Goal: Contribute content

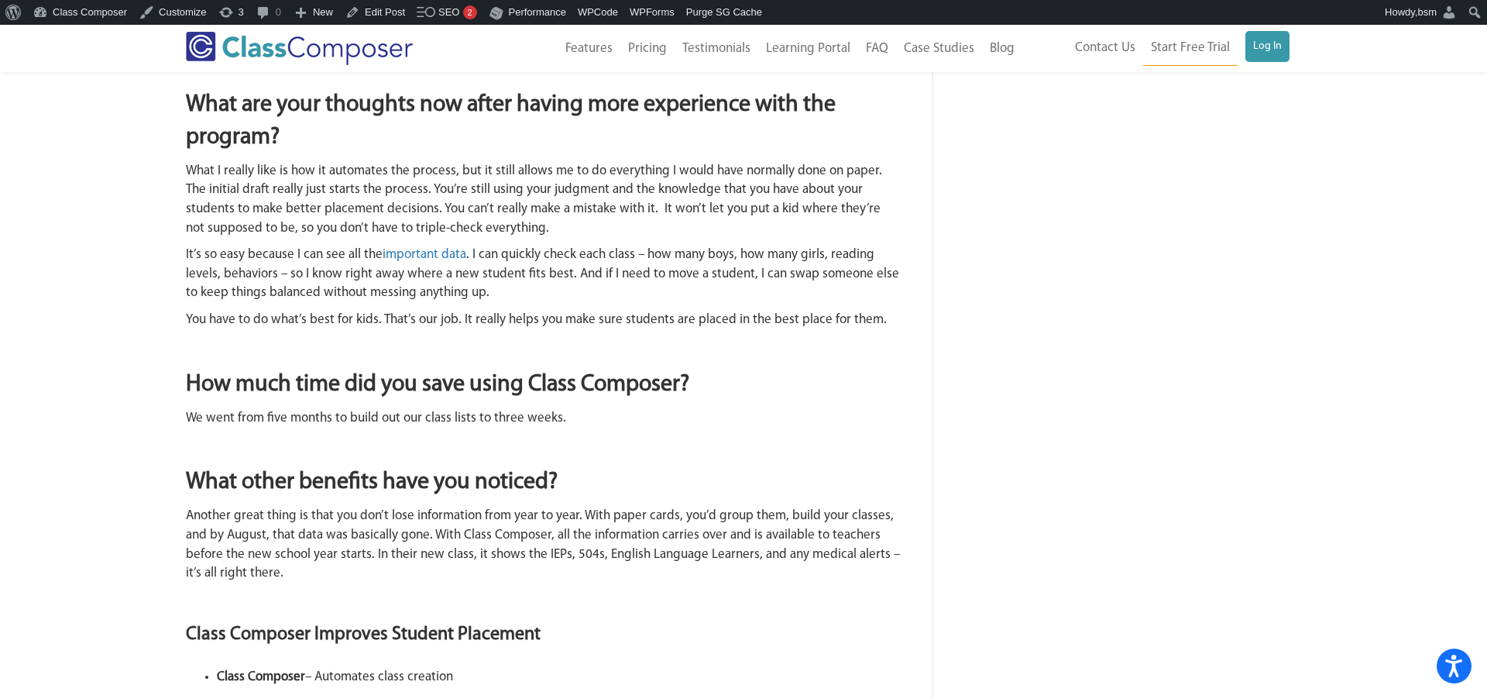
scroll to position [1973, 0]
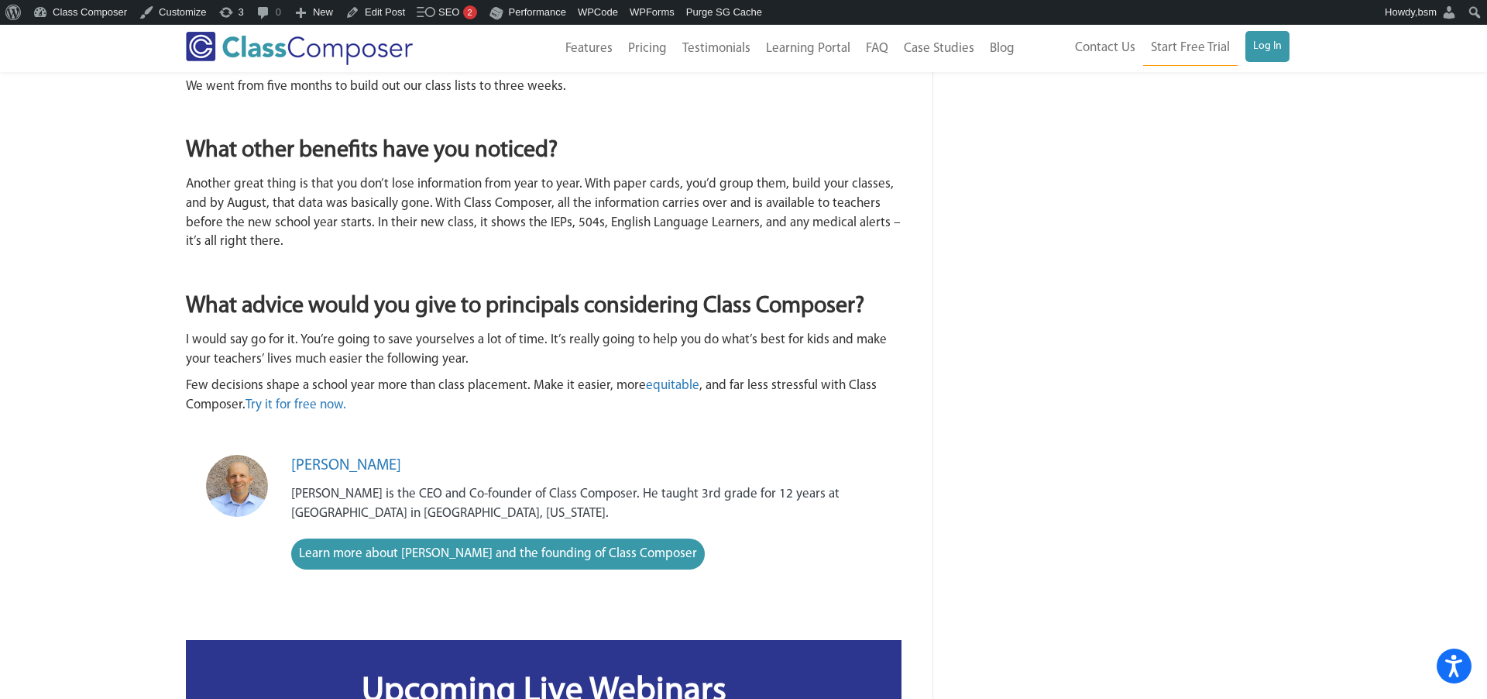
scroll to position [2009, 0]
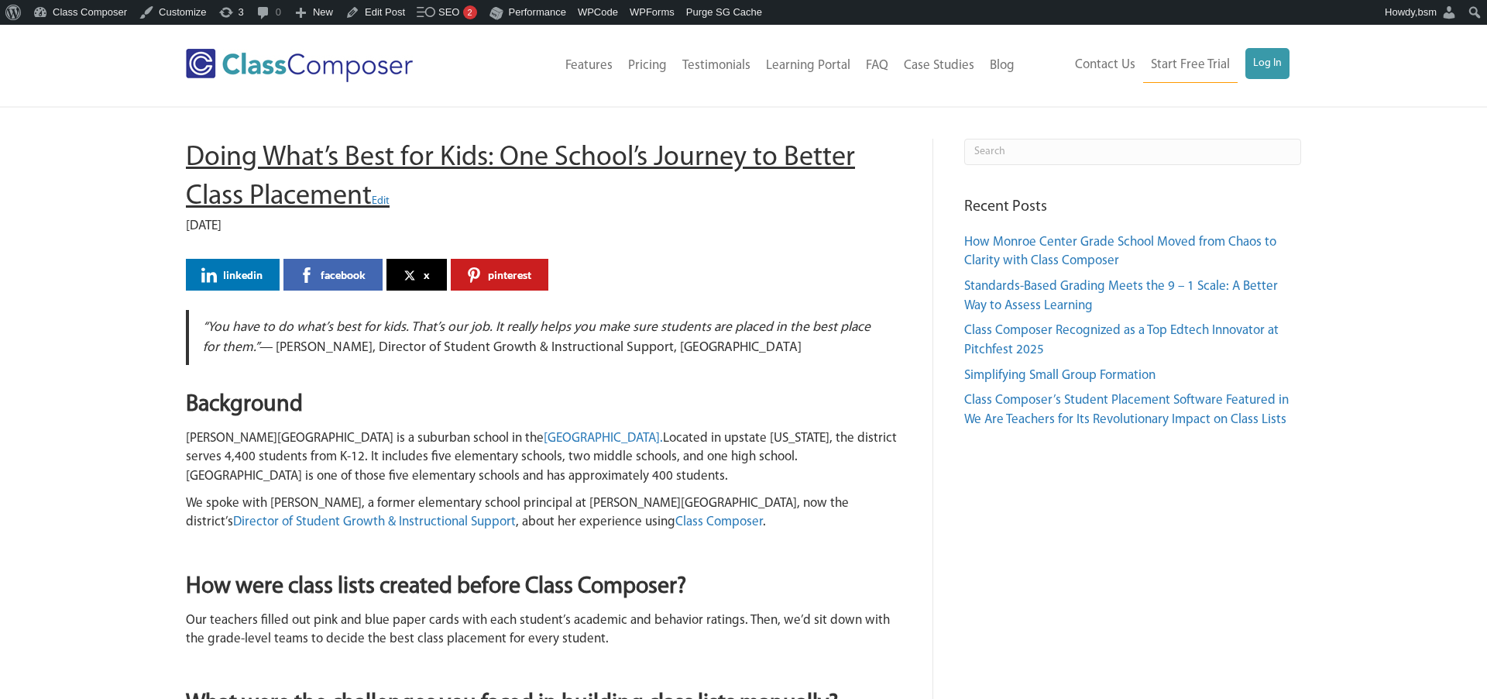
scroll to position [2009, 0]
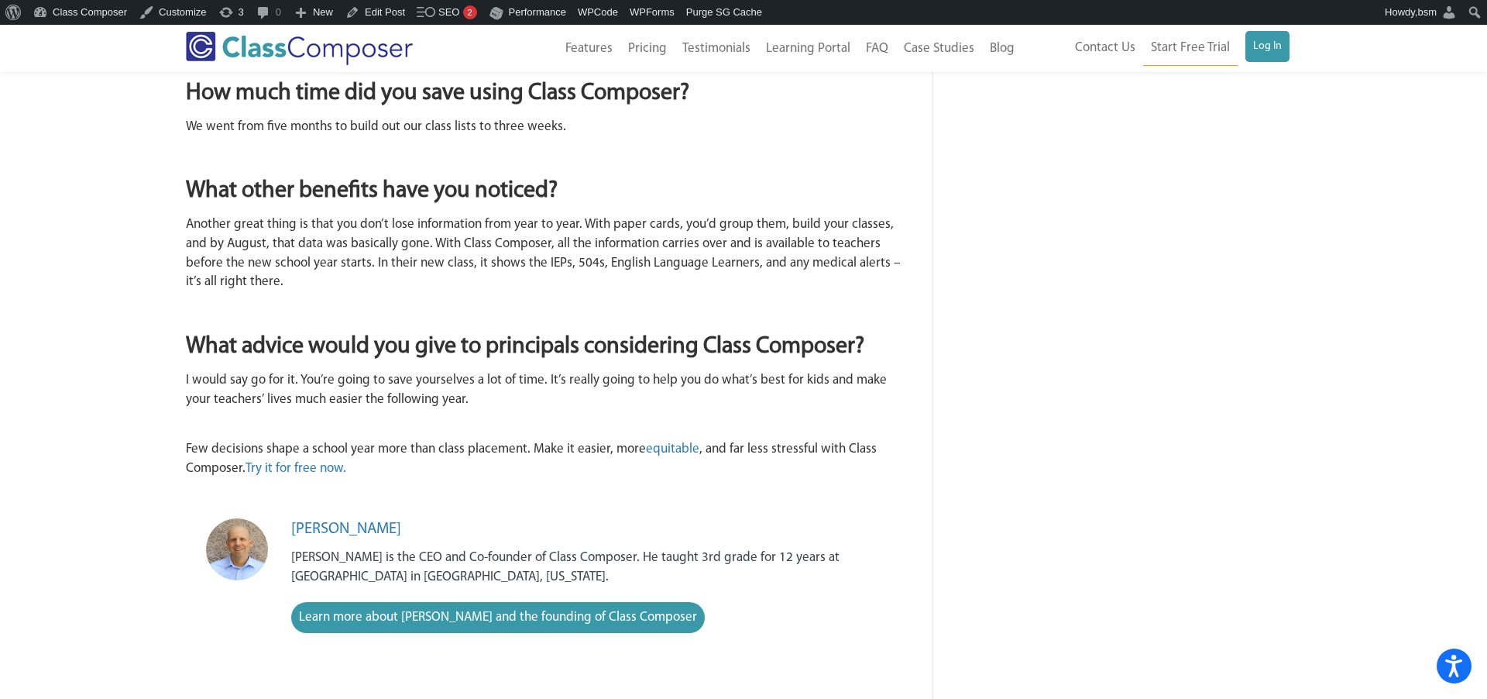
scroll to position [1968, 0]
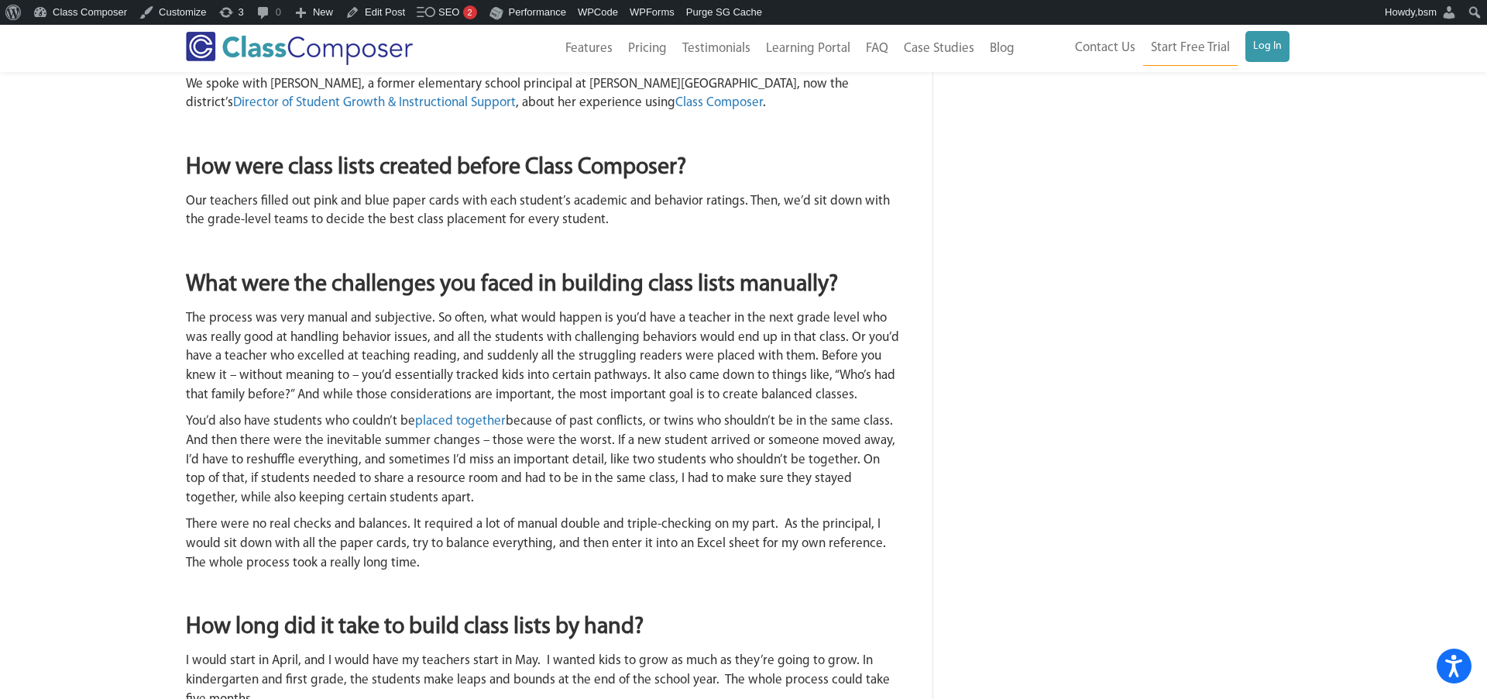
scroll to position [84, 0]
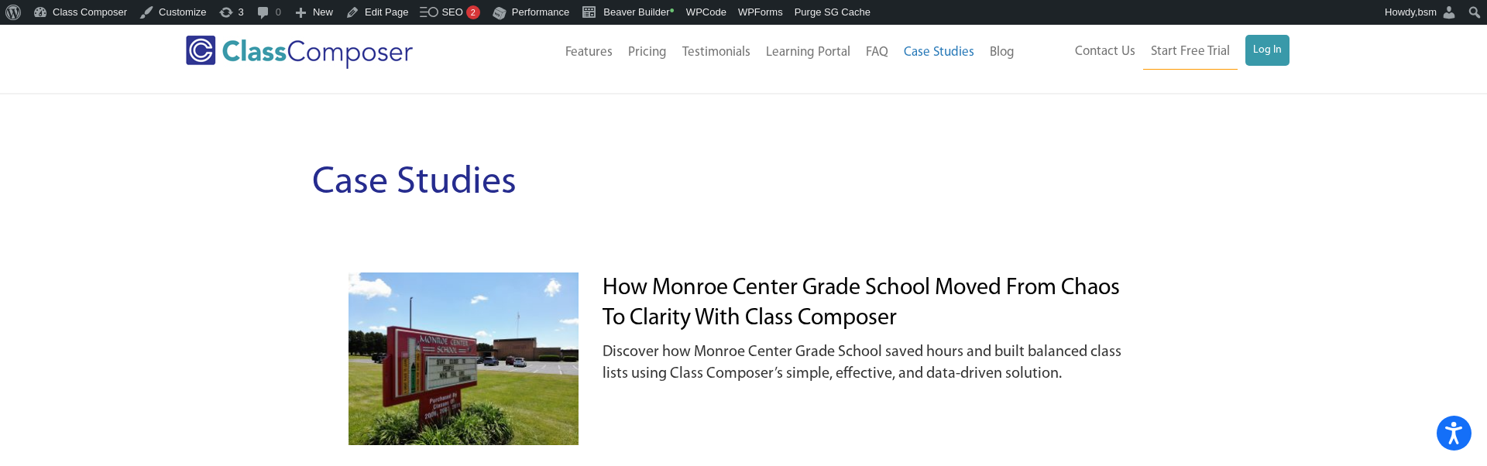
scroll to position [23, 0]
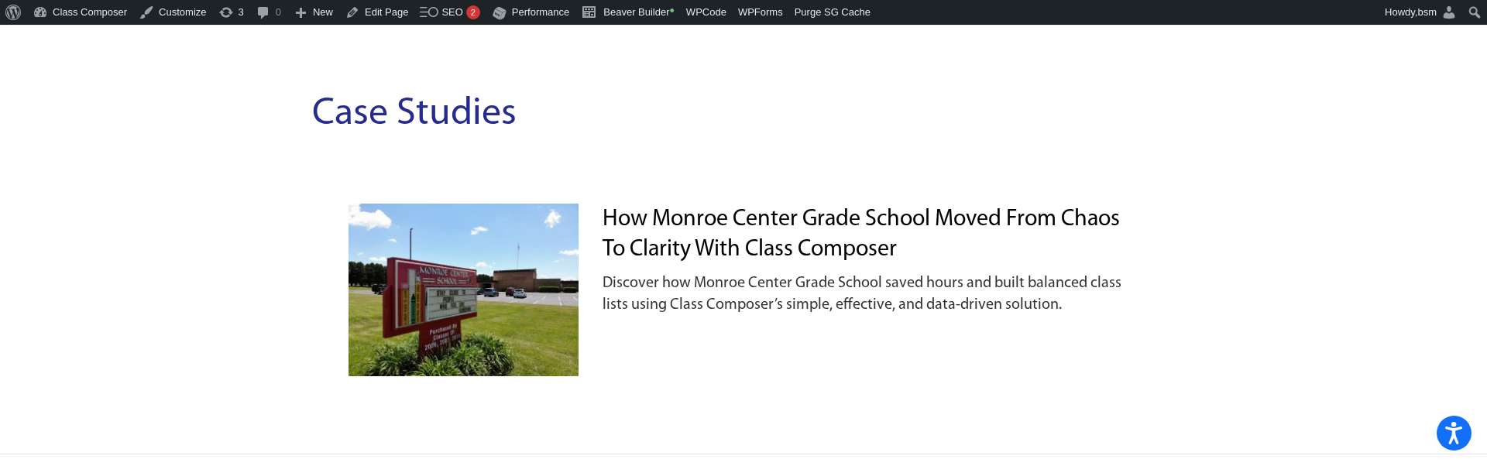
scroll to position [88, 0]
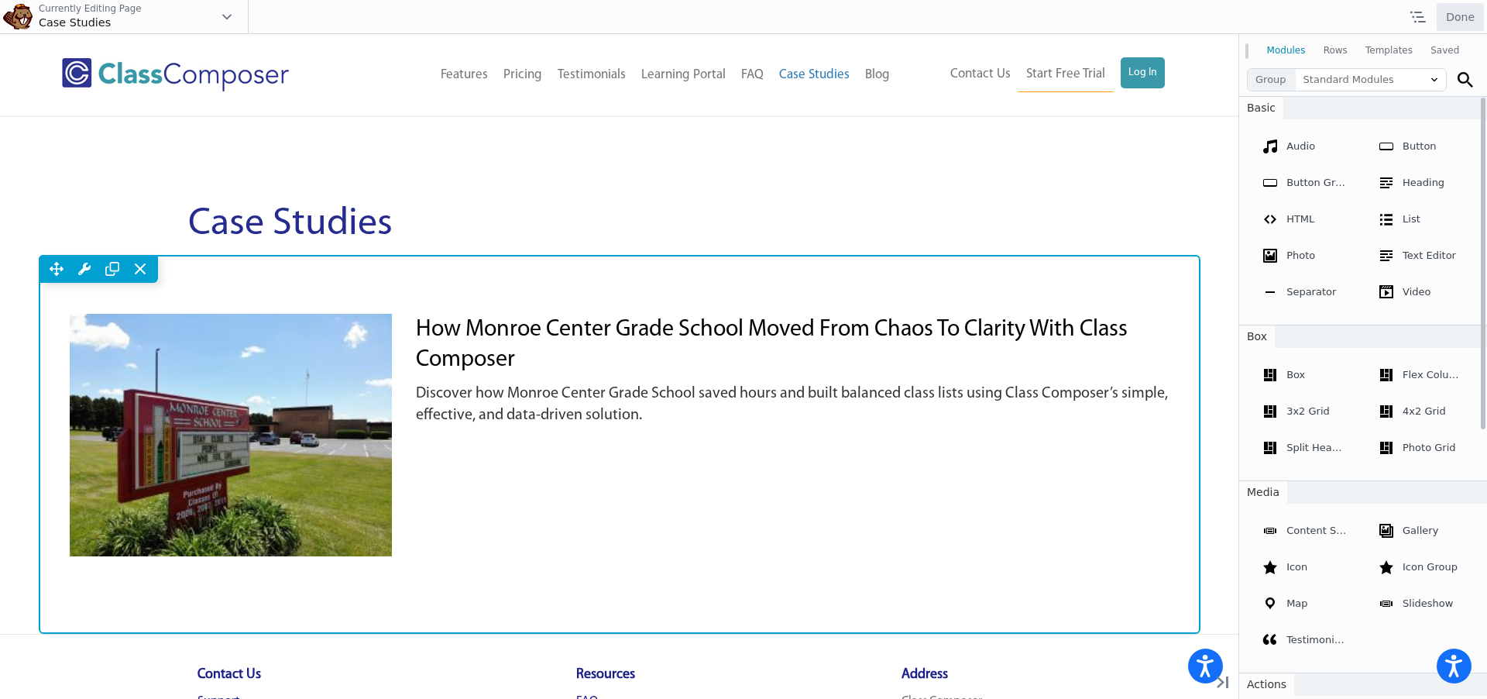
click at [471, 266] on div "Move Up Move Down Row Settings Reset Column Widths Reset Row Width Copy Row Set…" at bounding box center [620, 269] width 1162 height 28
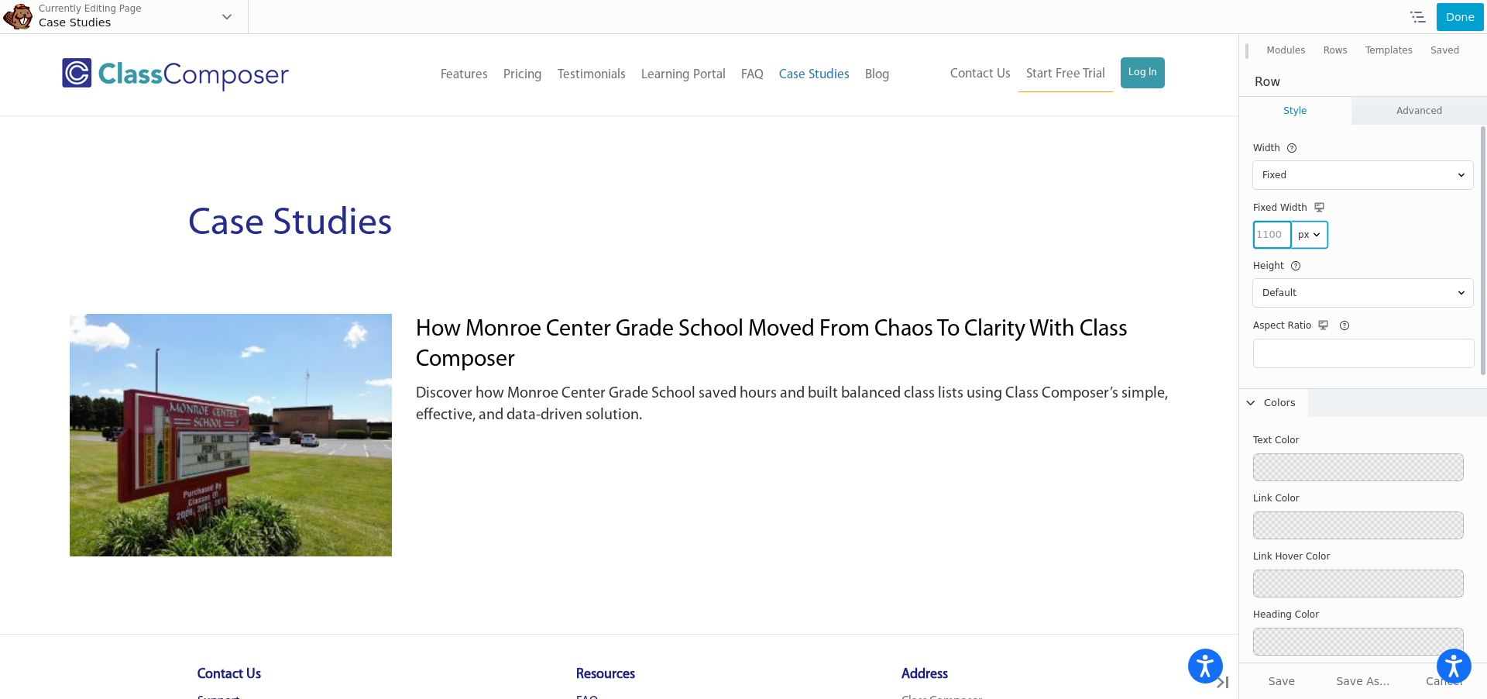
click at [1267, 238] on input "number" at bounding box center [1272, 235] width 39 height 28
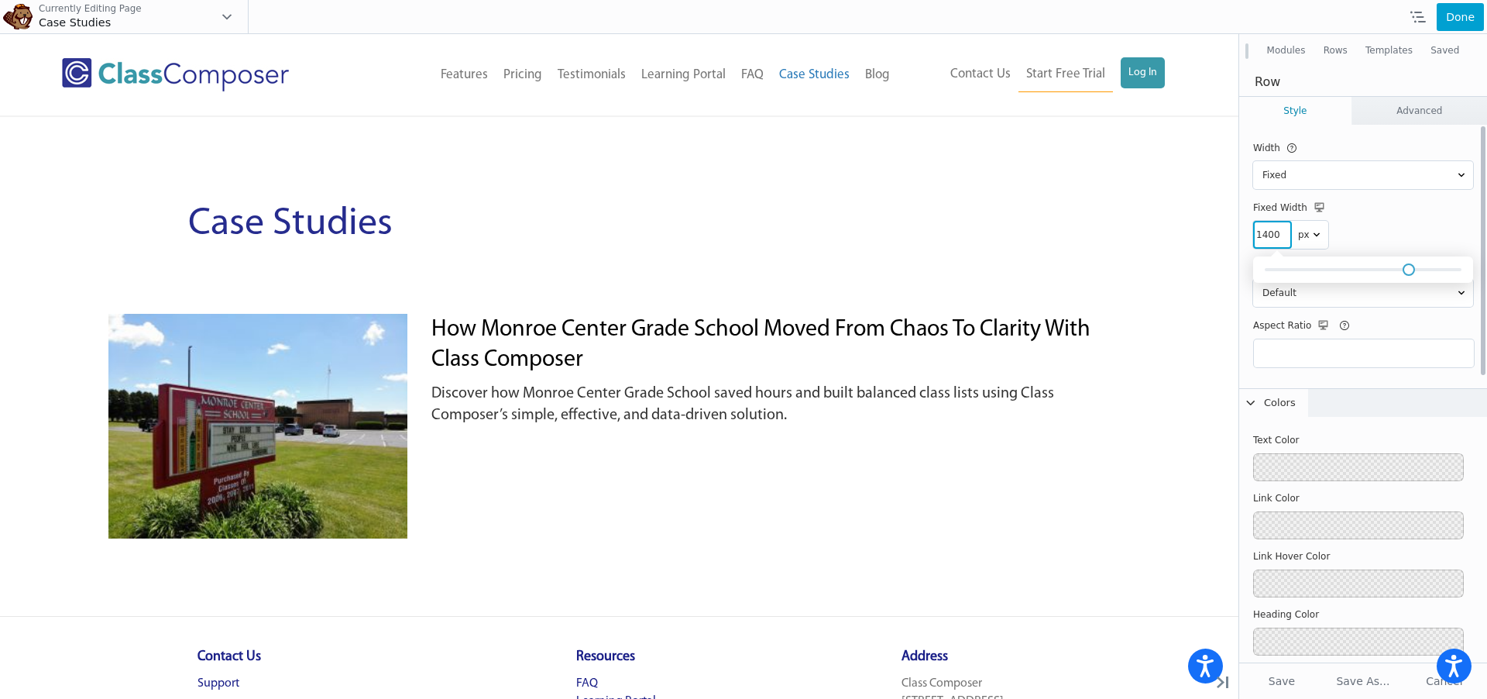
click at [1383, 221] on div "1400 px vw % px vw % px vw % px vw %" at bounding box center [1363, 235] width 220 height 28
click at [1265, 240] on input "1400" at bounding box center [1272, 235] width 39 height 28
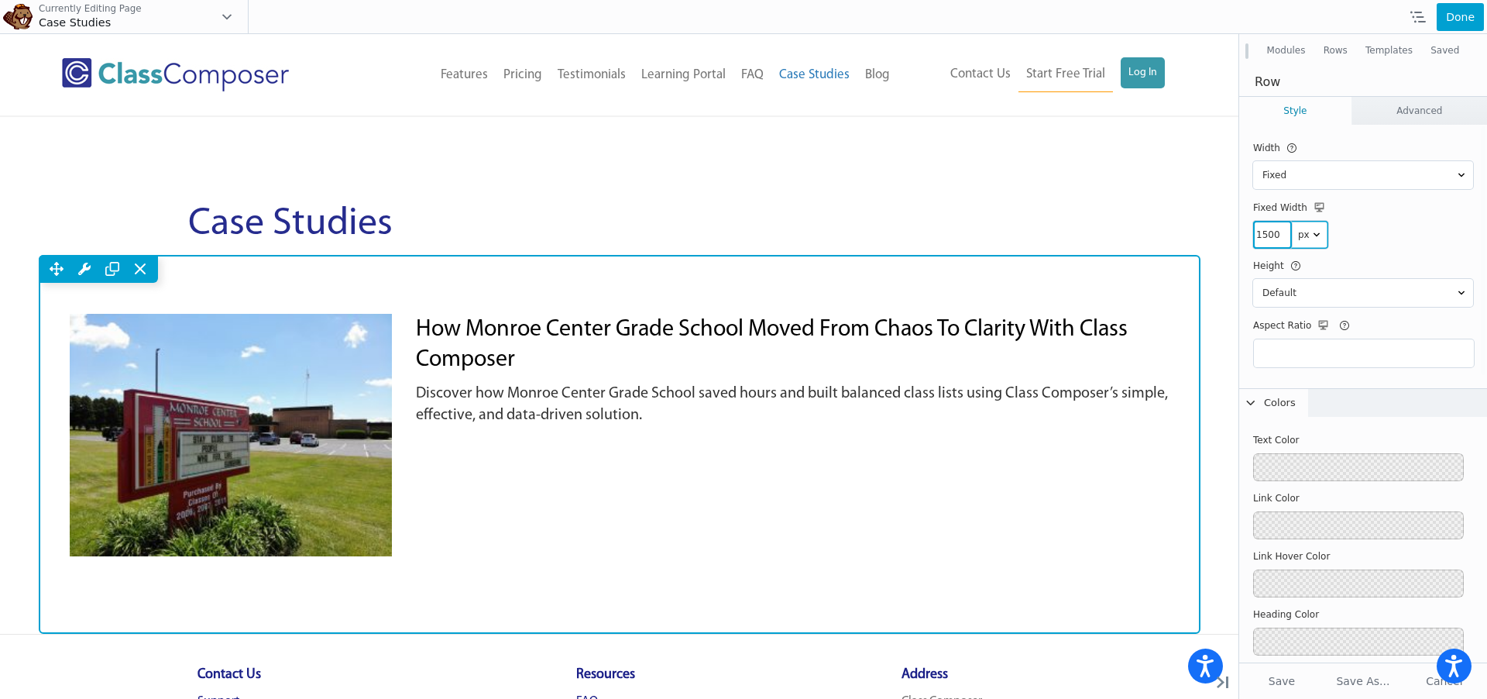
scroll to position [5, 0]
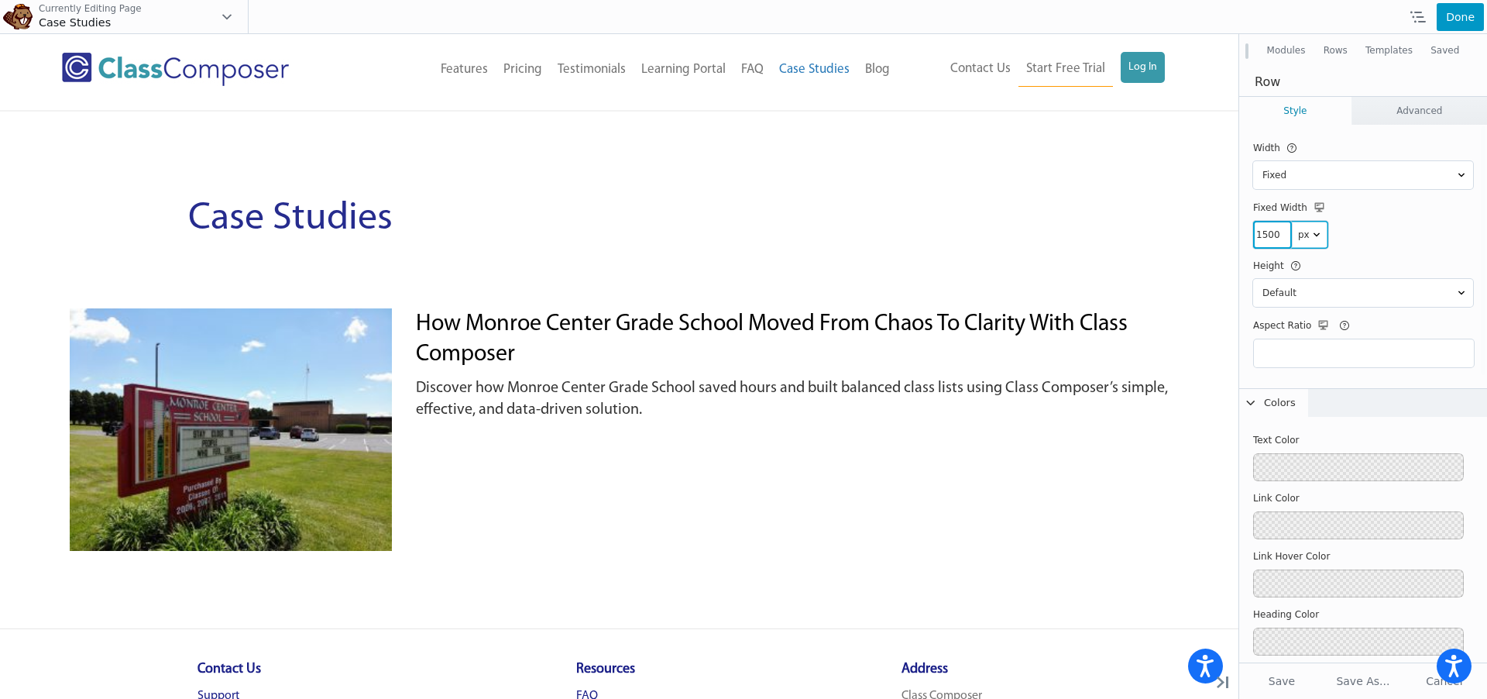
type input "1500"
click at [1457, 27] on button "Done" at bounding box center [1460, 17] width 47 height 28
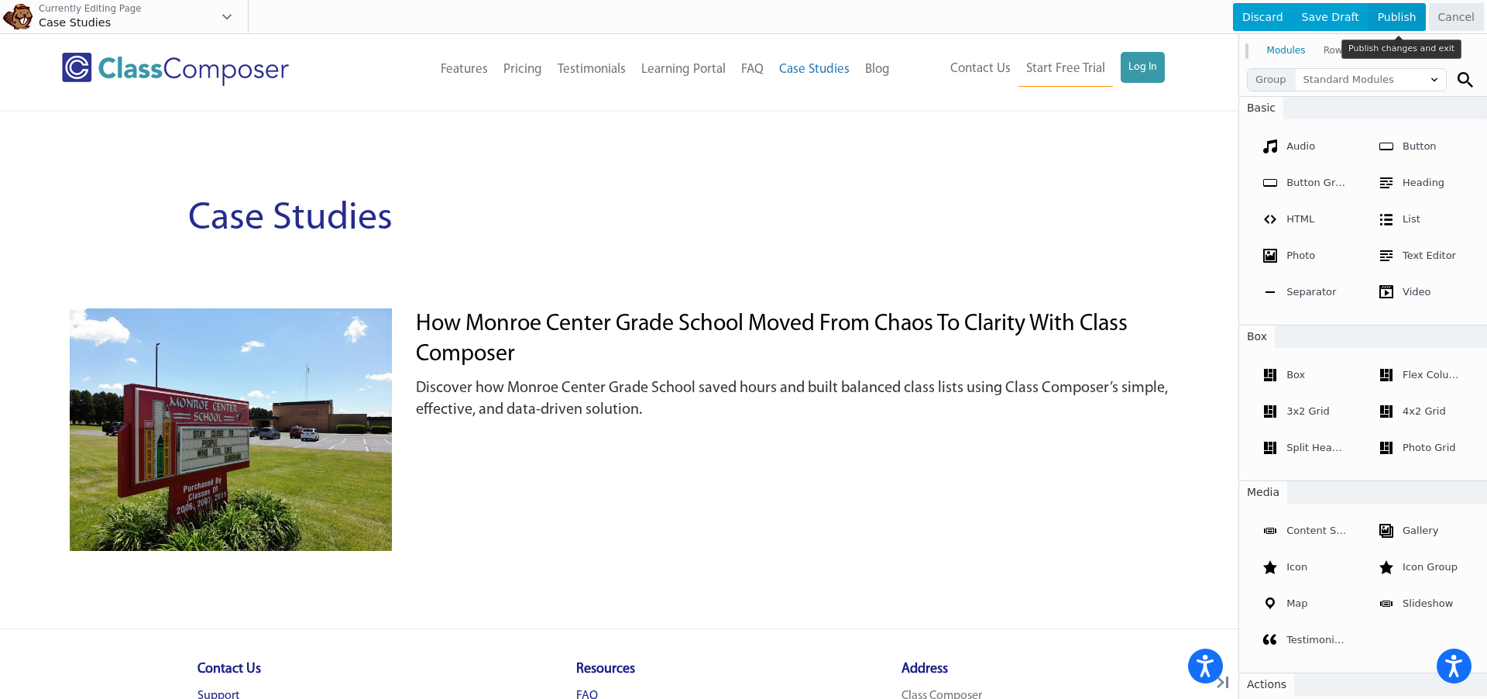
click at [1394, 19] on span "Publish" at bounding box center [1397, 17] width 57 height 28
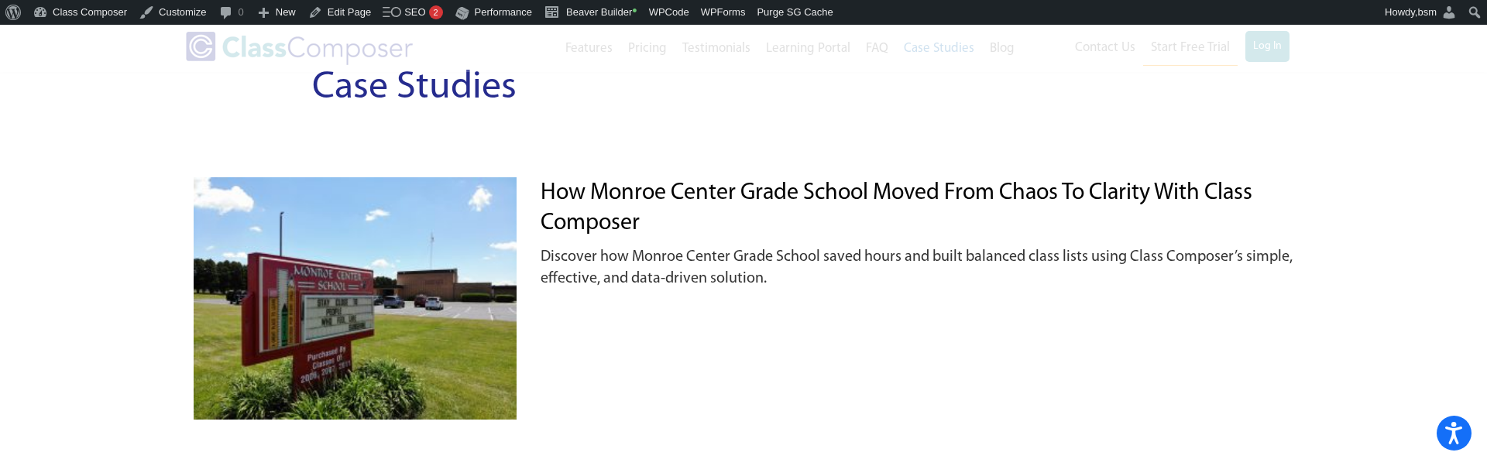
scroll to position [110, 0]
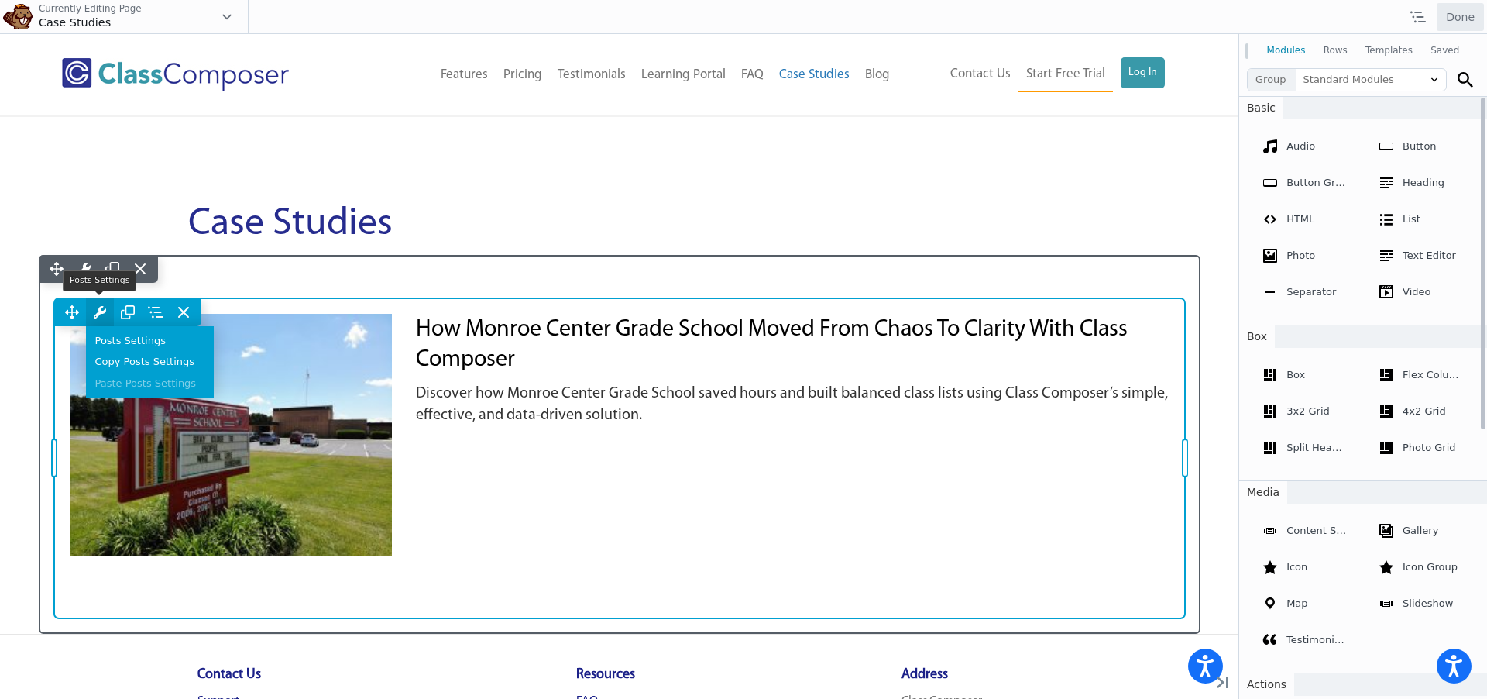
click at [98, 308] on icon at bounding box center [100, 312] width 12 height 12
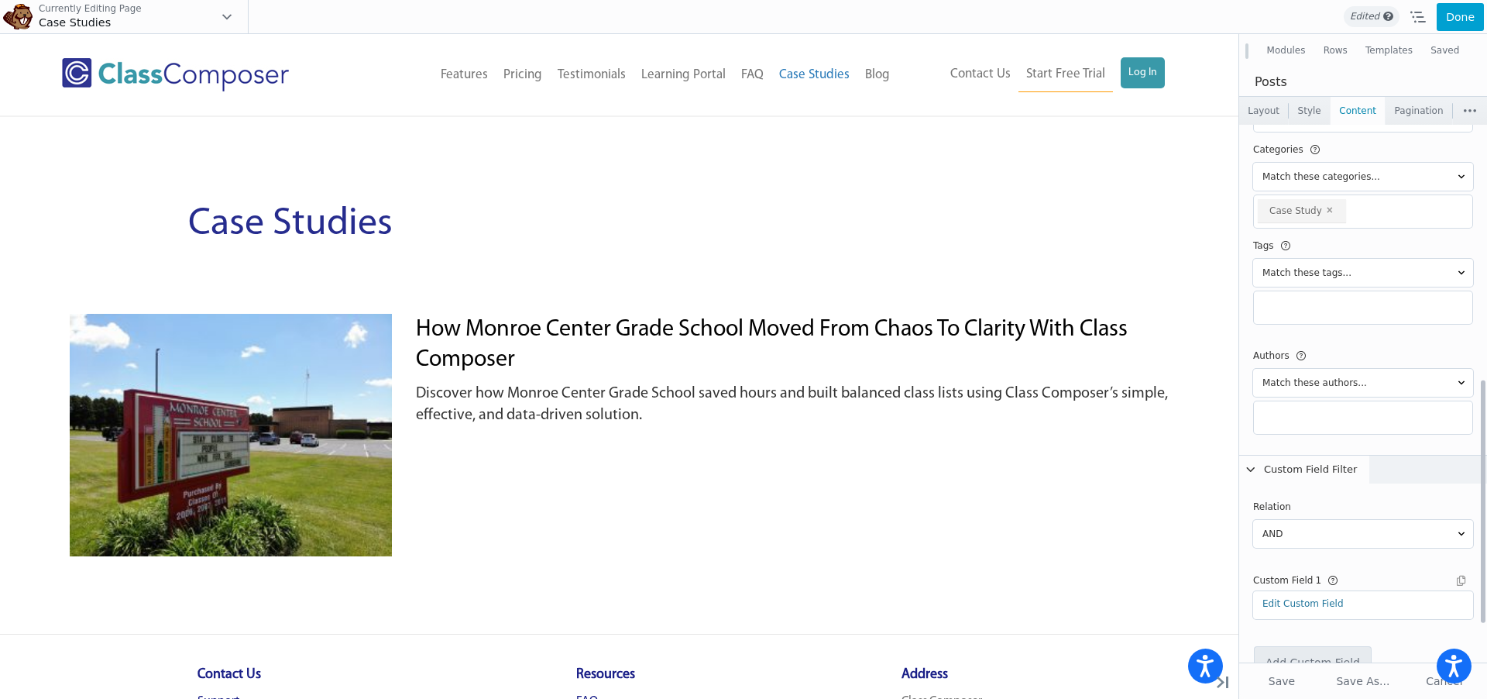
scroll to position [646, 0]
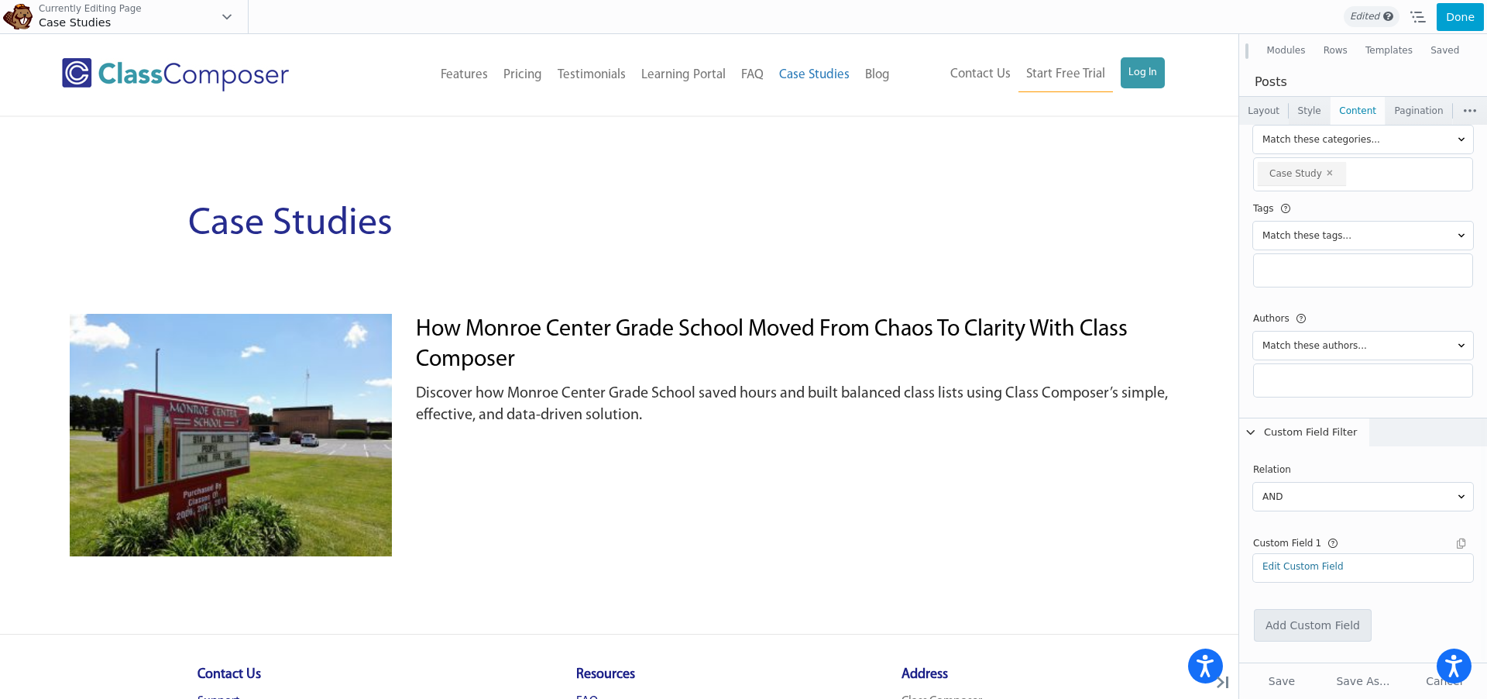
click at [1270, 107] on link "Layout" at bounding box center [1263, 111] width 49 height 28
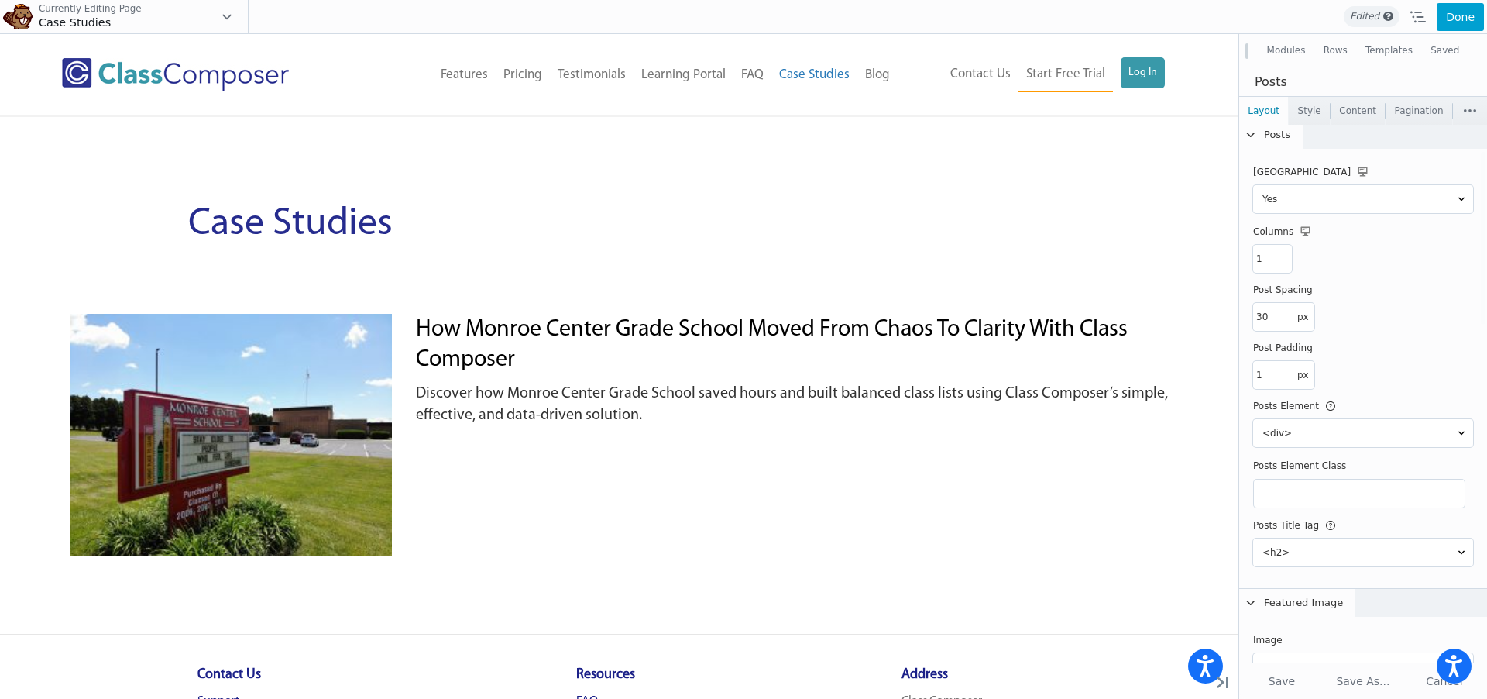
scroll to position [79, 0]
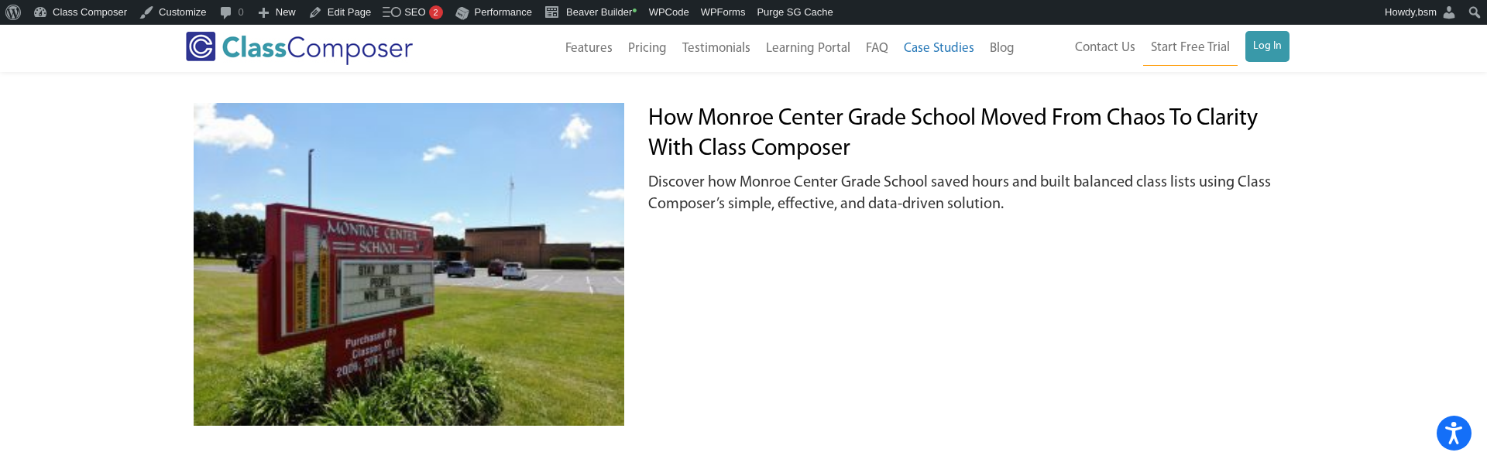
scroll to position [187, 0]
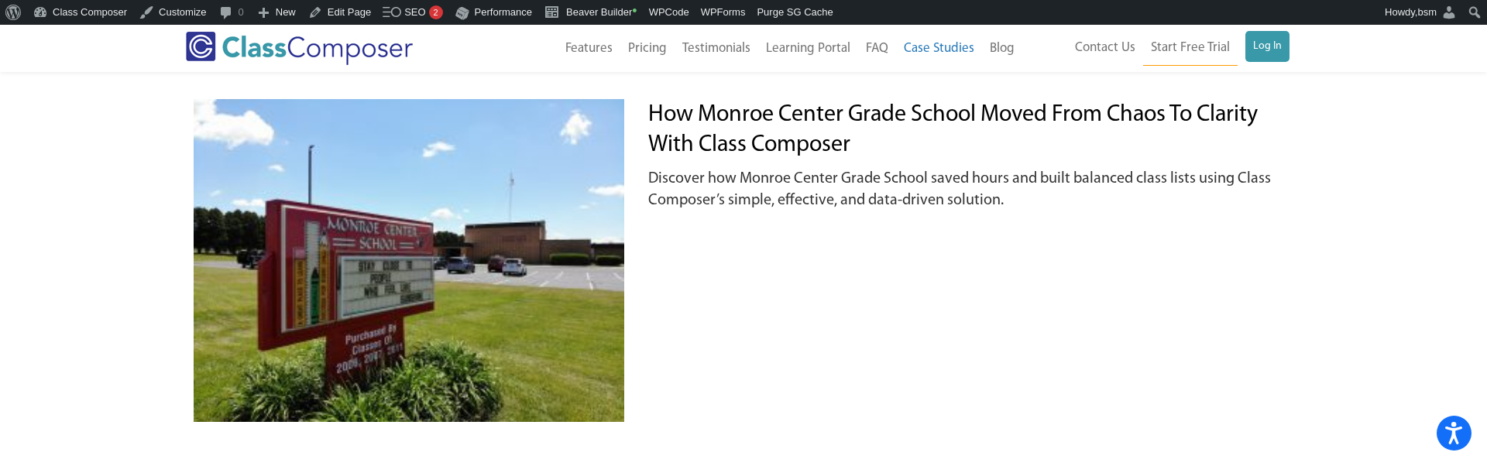
click at [869, 329] on div "How Monroe Center Grade School Moved from Chaos to Clarity with Class Composer …" at bounding box center [971, 260] width 646 height 323
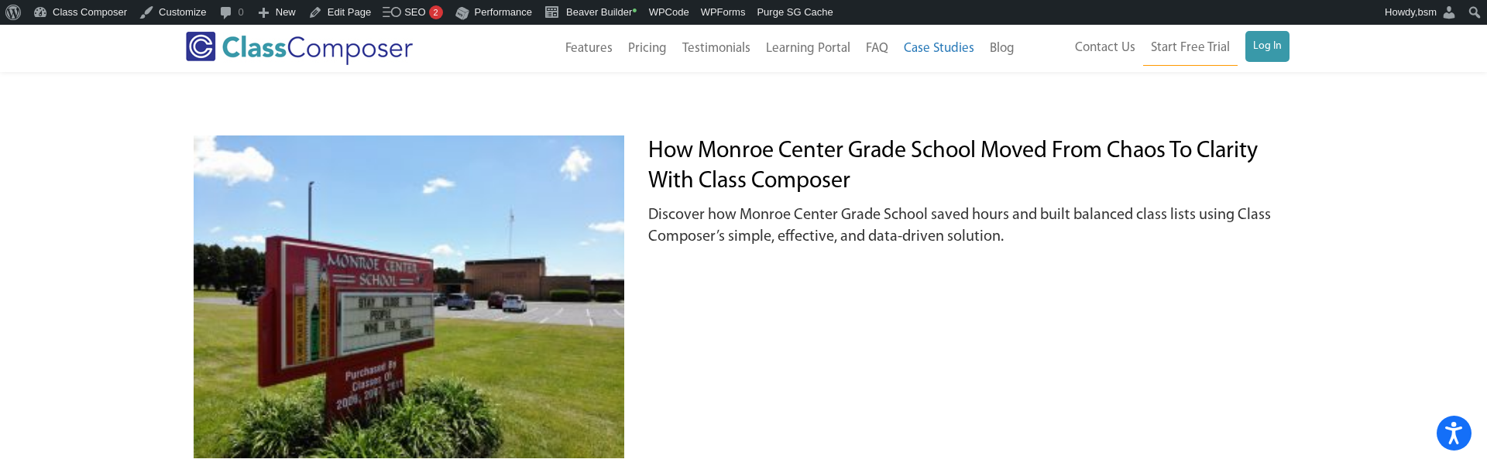
scroll to position [0, 0]
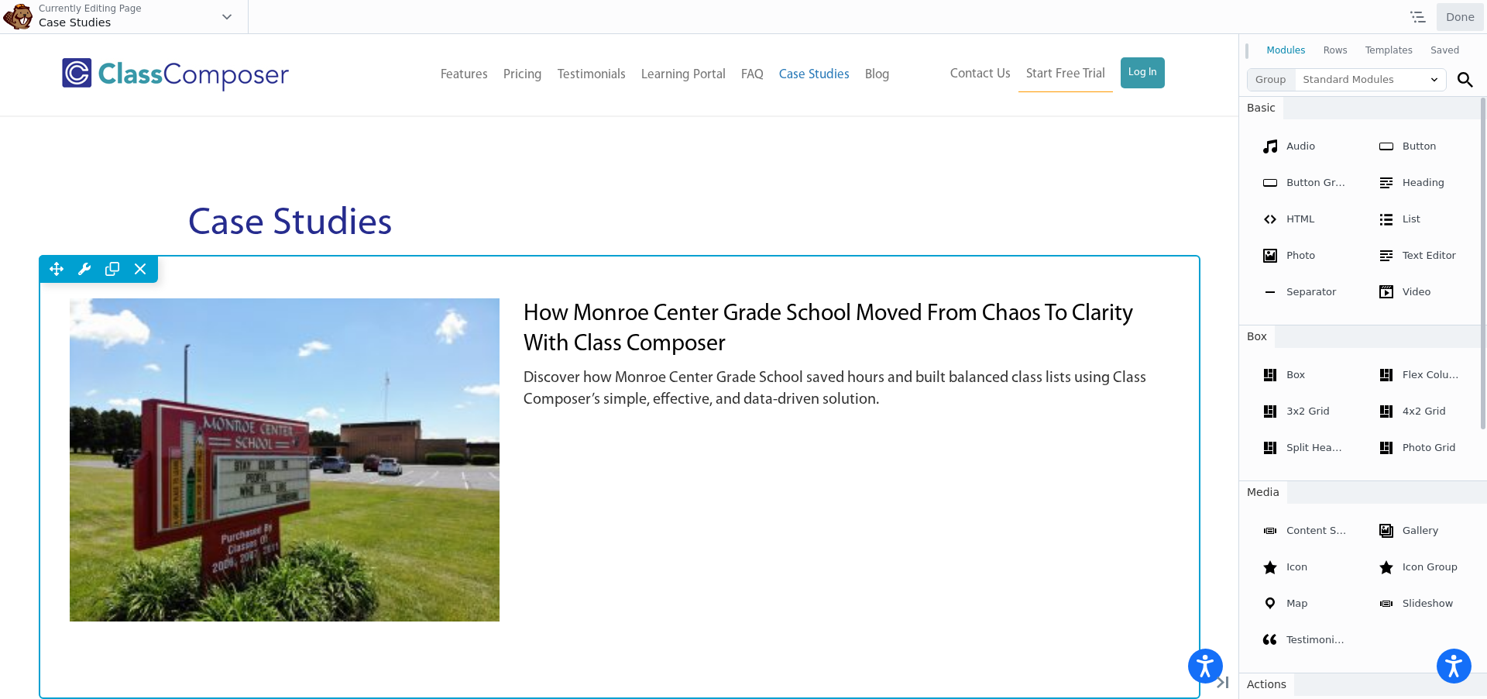
click at [342, 269] on div "Move Up Move Down Row Settings Reset Column Widths Reset Row Width Copy Row Set…" at bounding box center [620, 269] width 1162 height 28
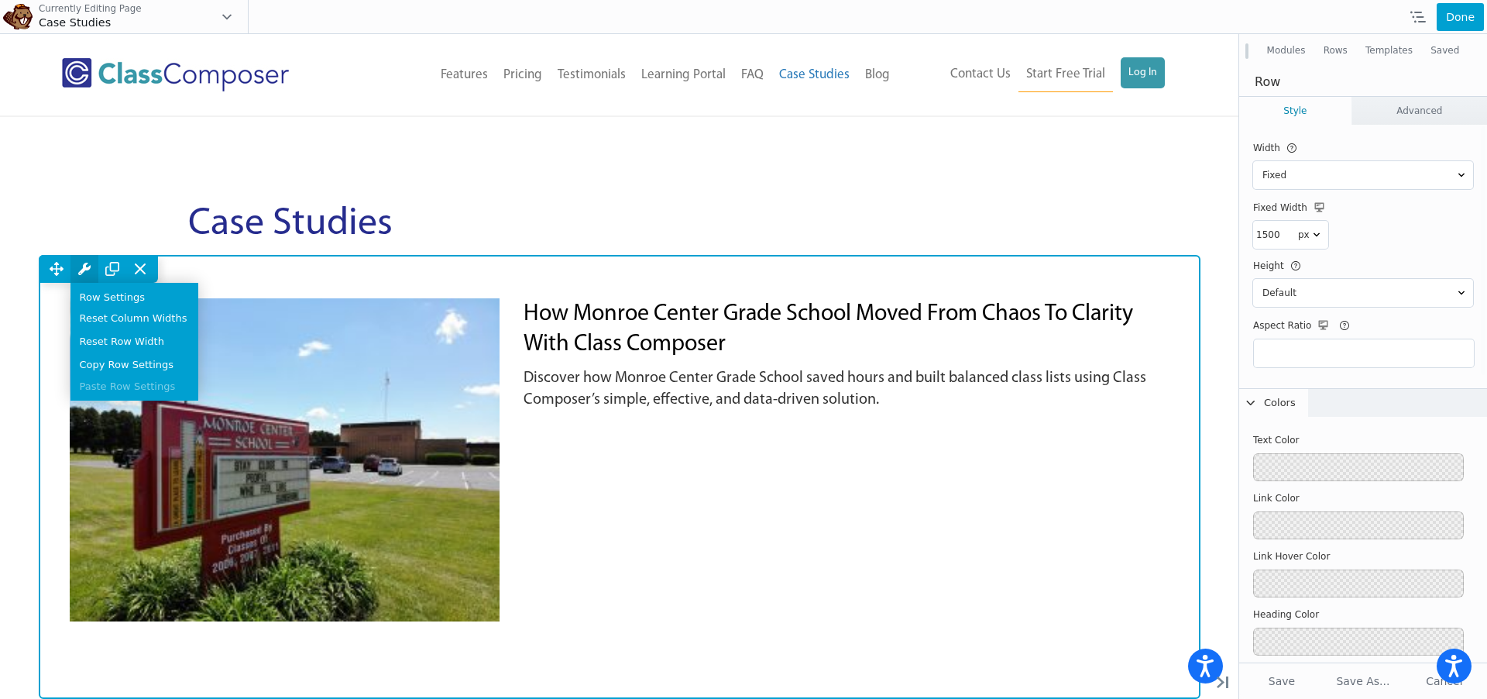
click at [84, 267] on icon at bounding box center [84, 269] width 12 height 12
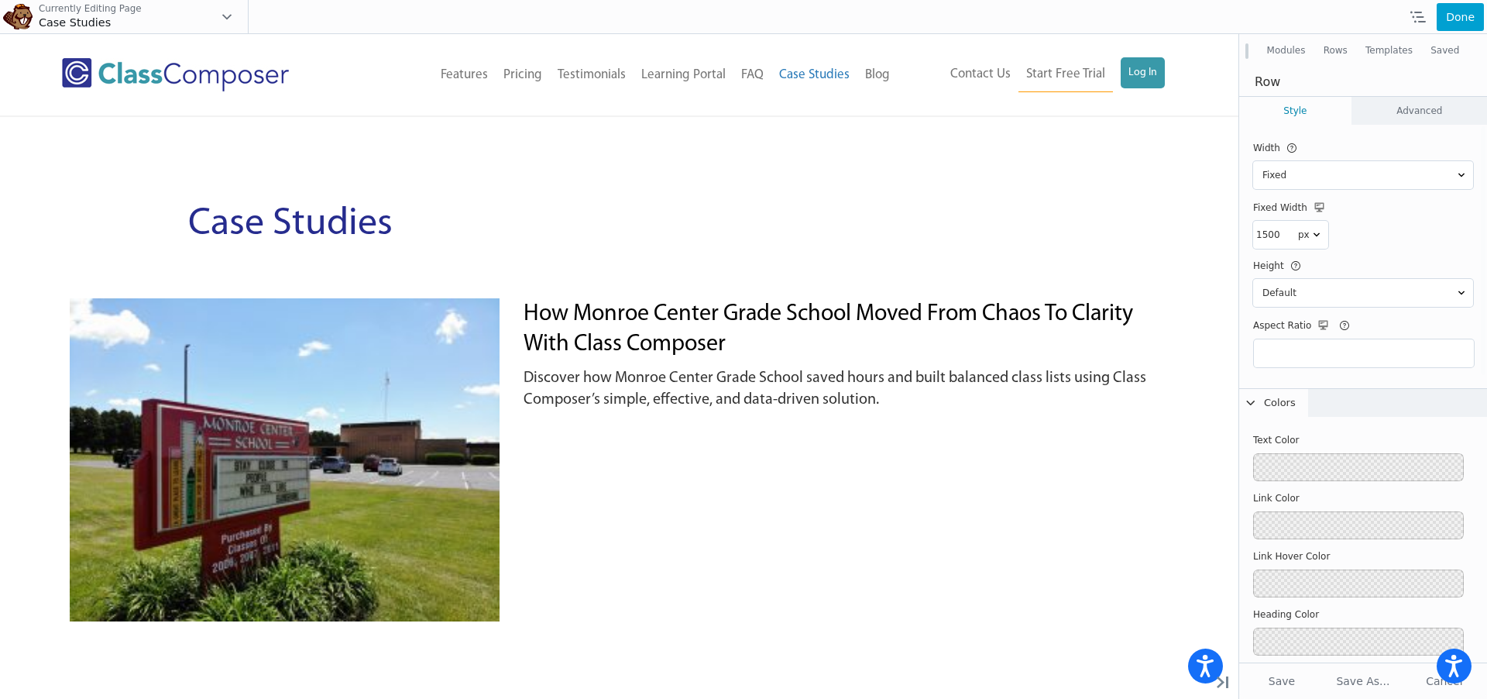
click at [1401, 117] on link "Advanced" at bounding box center [1420, 111] width 135 height 28
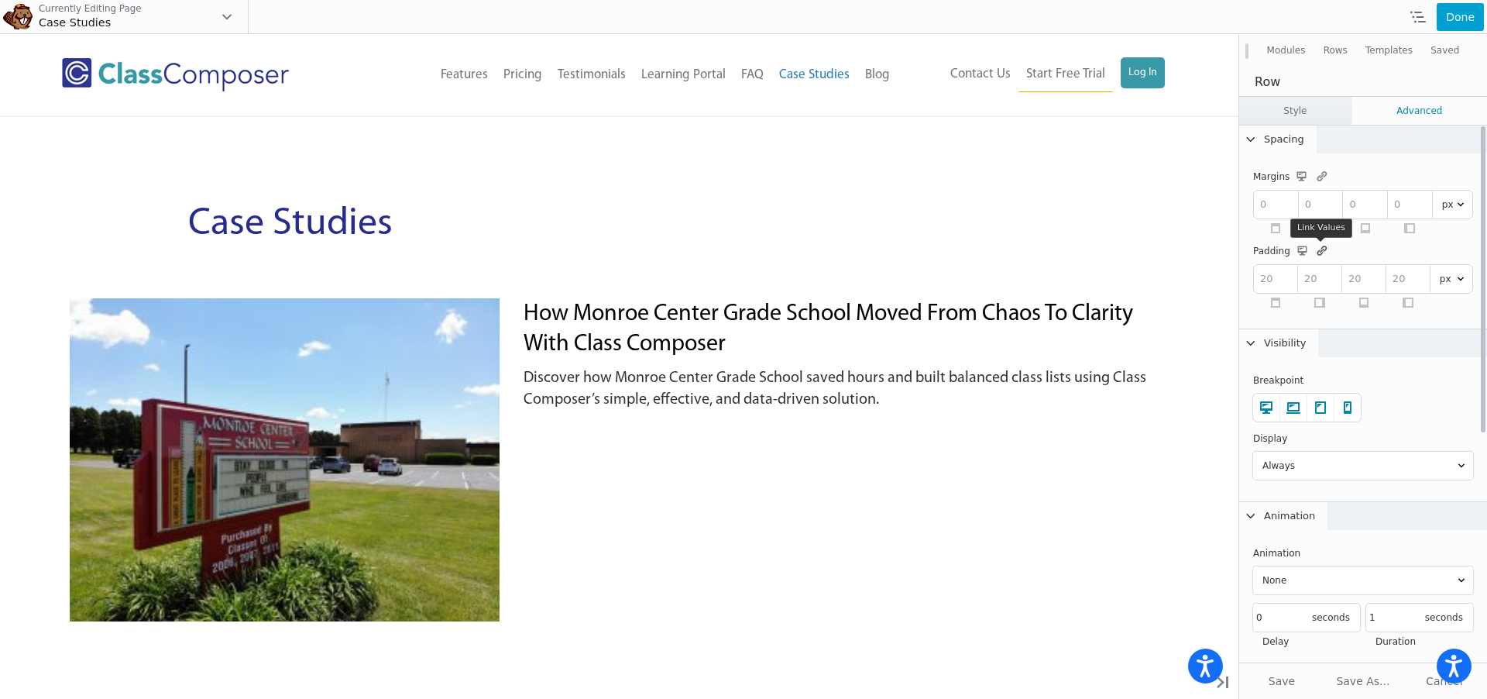
click at [1322, 252] on icon at bounding box center [1322, 251] width 15 height 14
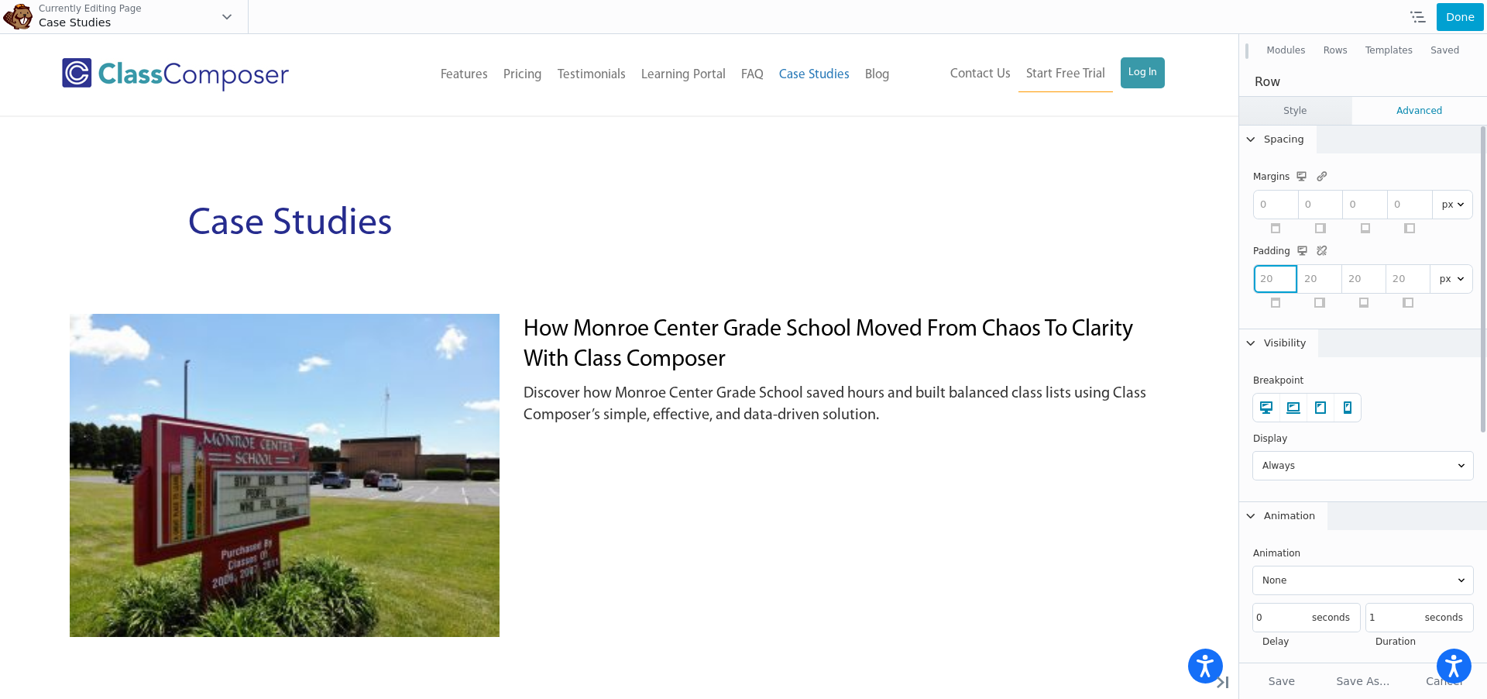
click at [1271, 279] on input "number" at bounding box center [1275, 279] width 43 height 28
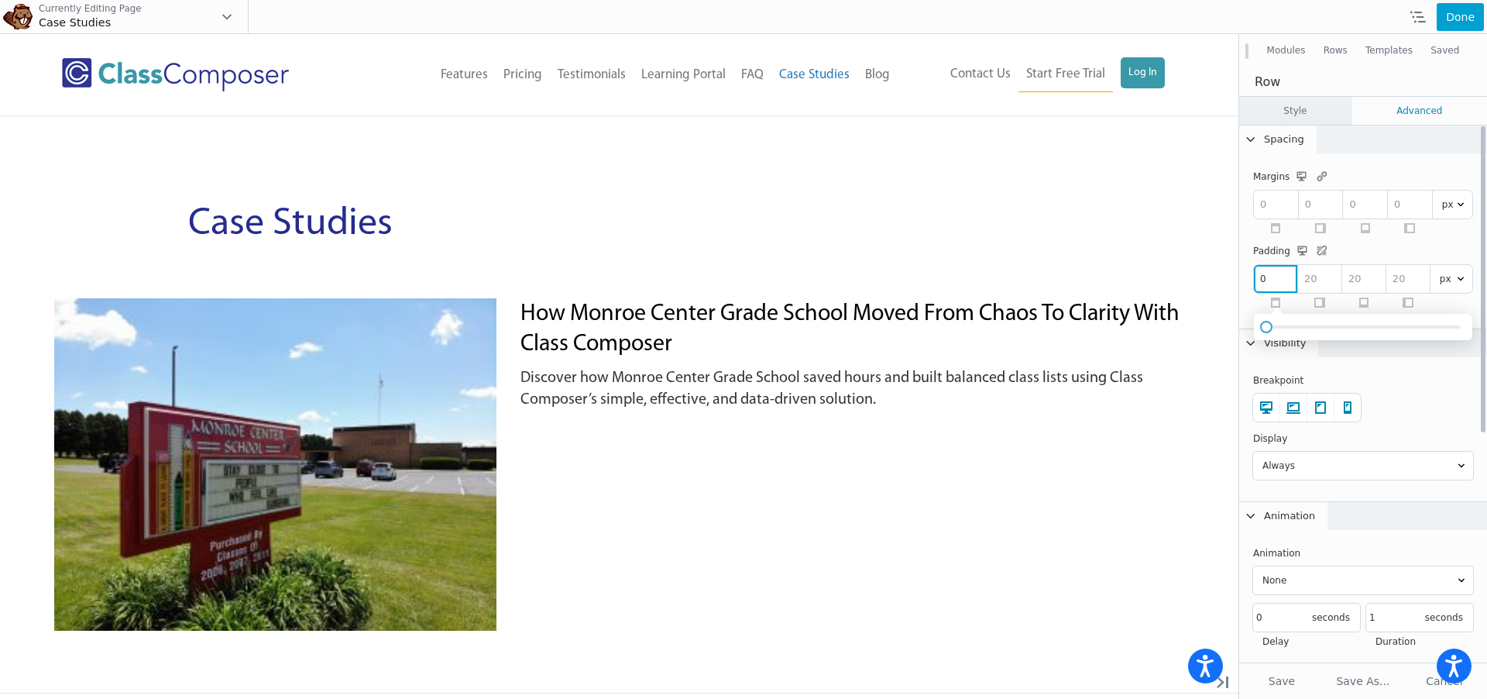
type input "0"
click at [1327, 280] on input "number" at bounding box center [1319, 279] width 43 height 28
type input "0"
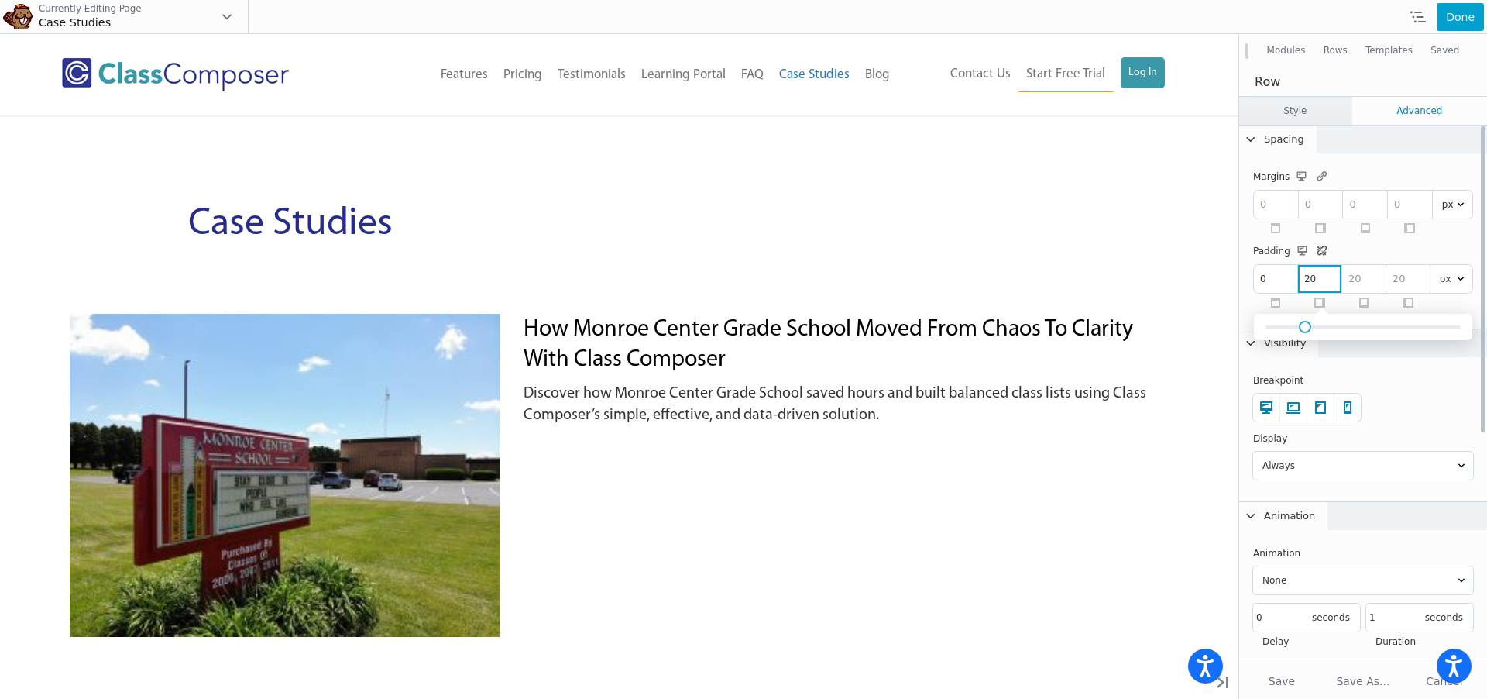
click at [1320, 249] on icon at bounding box center [1322, 251] width 15 height 14
drag, startPoint x: 1308, startPoint y: 280, endPoint x: 1323, endPoint y: 280, distance: 15.5
click at [1323, 280] on input "20" at bounding box center [1319, 279] width 43 height 28
type input "2"
type input "0"
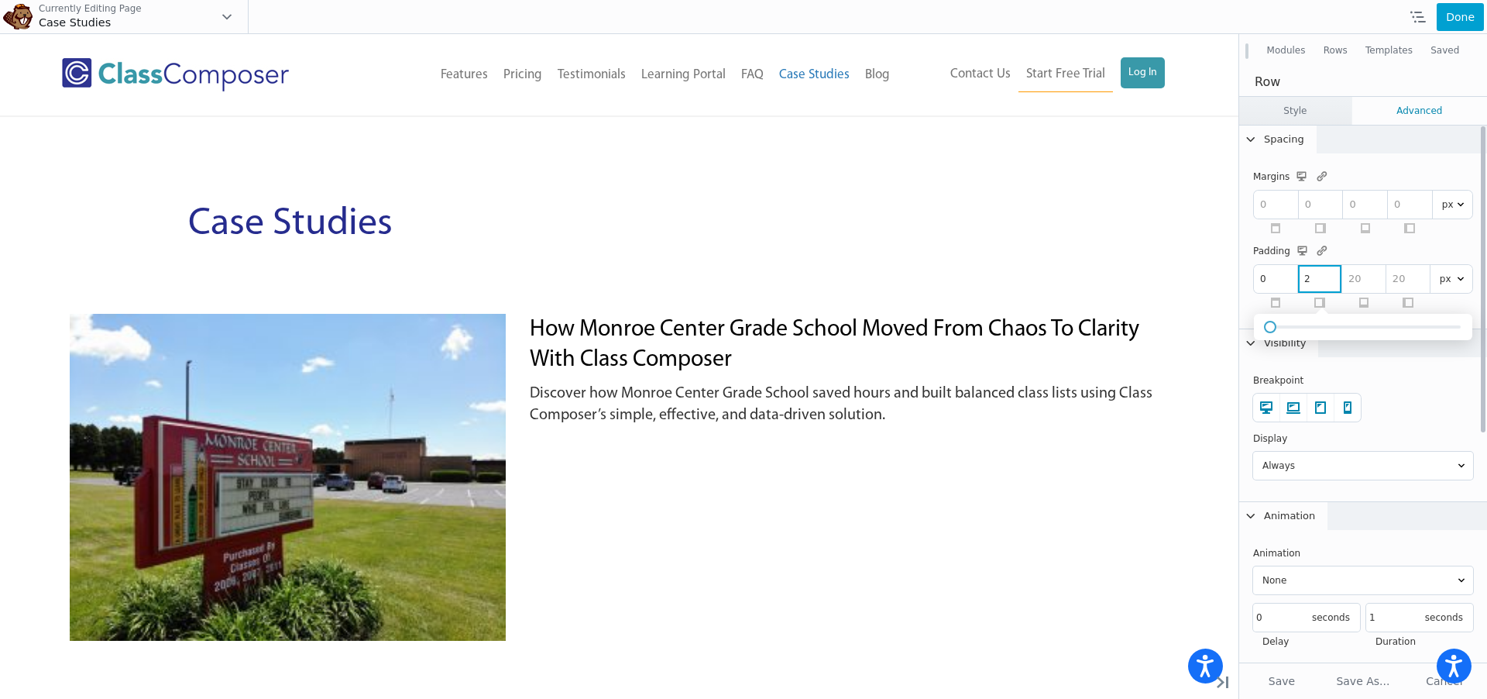
type input "20"
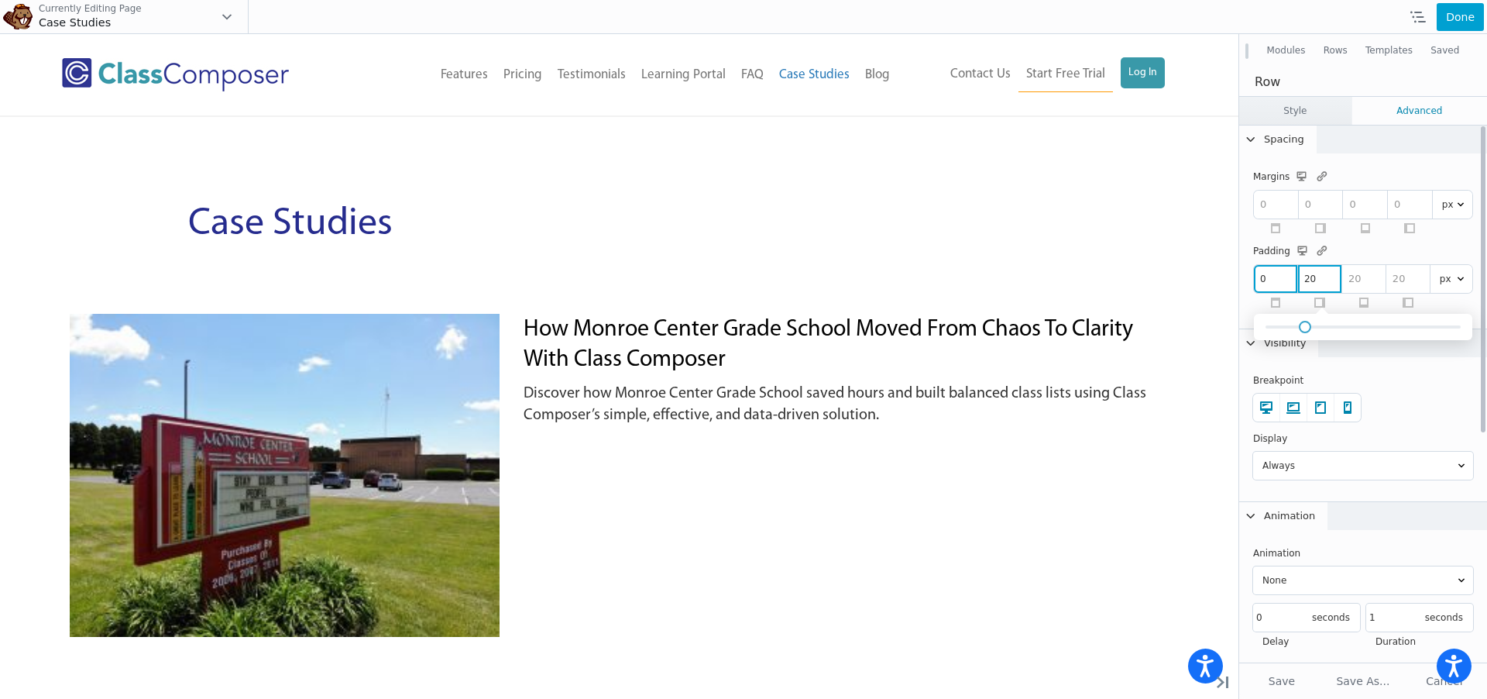
click at [1280, 281] on input "0" at bounding box center [1275, 279] width 43 height 28
type input "2"
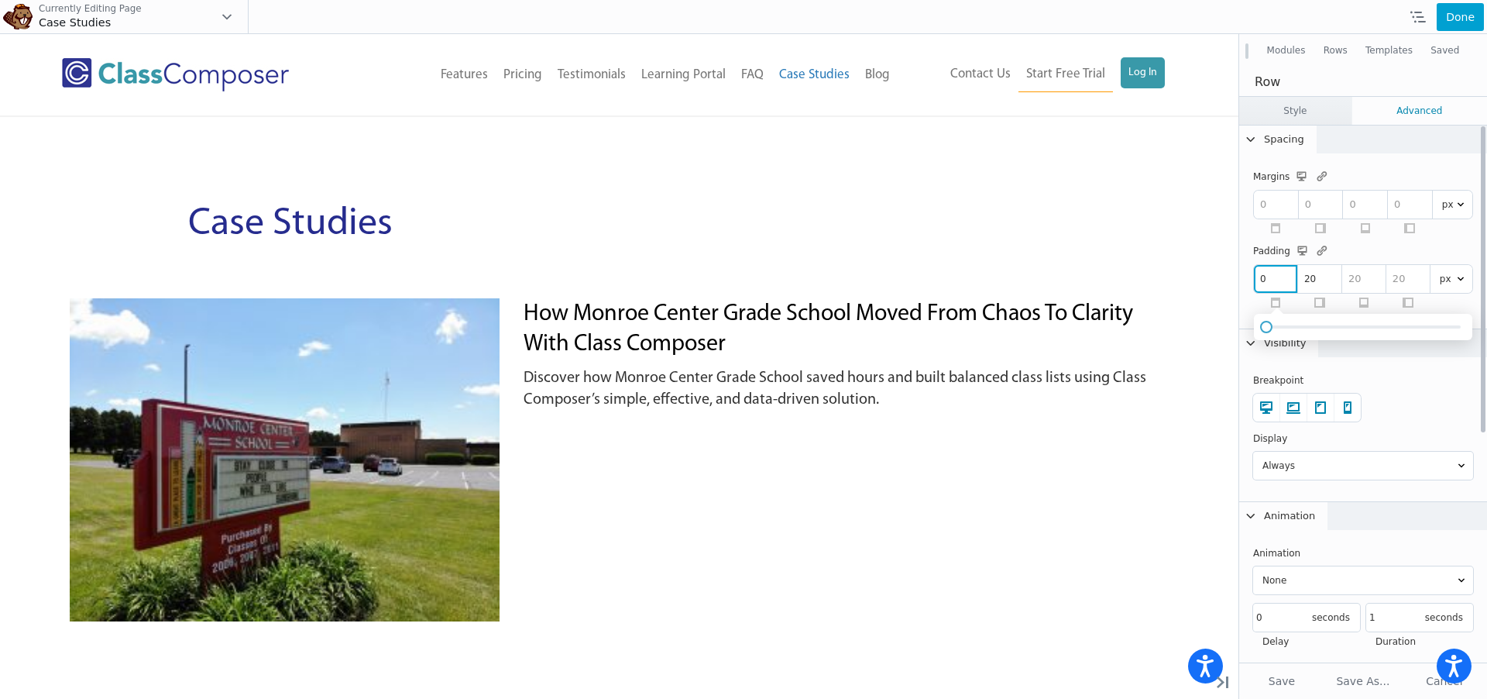
type input "0"
click at [1411, 251] on th "Padding" at bounding box center [1363, 251] width 220 height 19
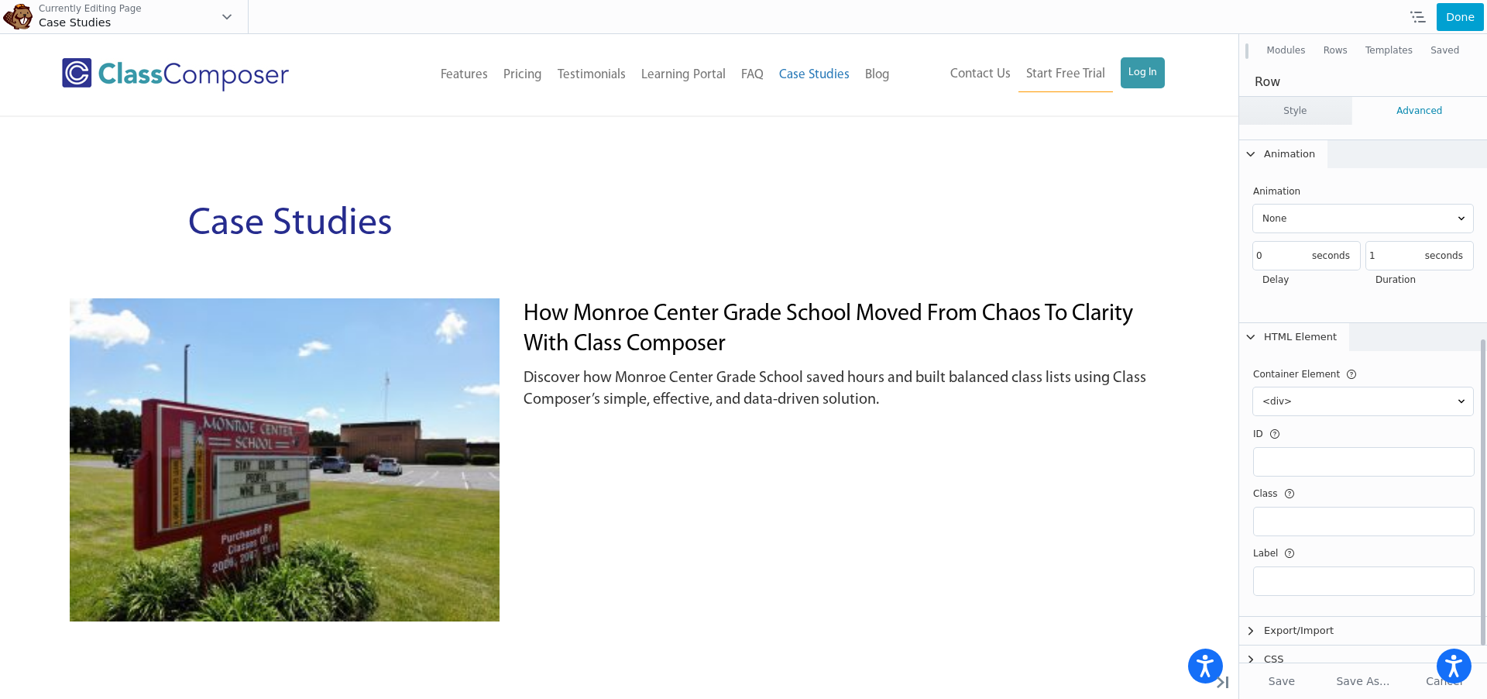
scroll to position [401, 0]
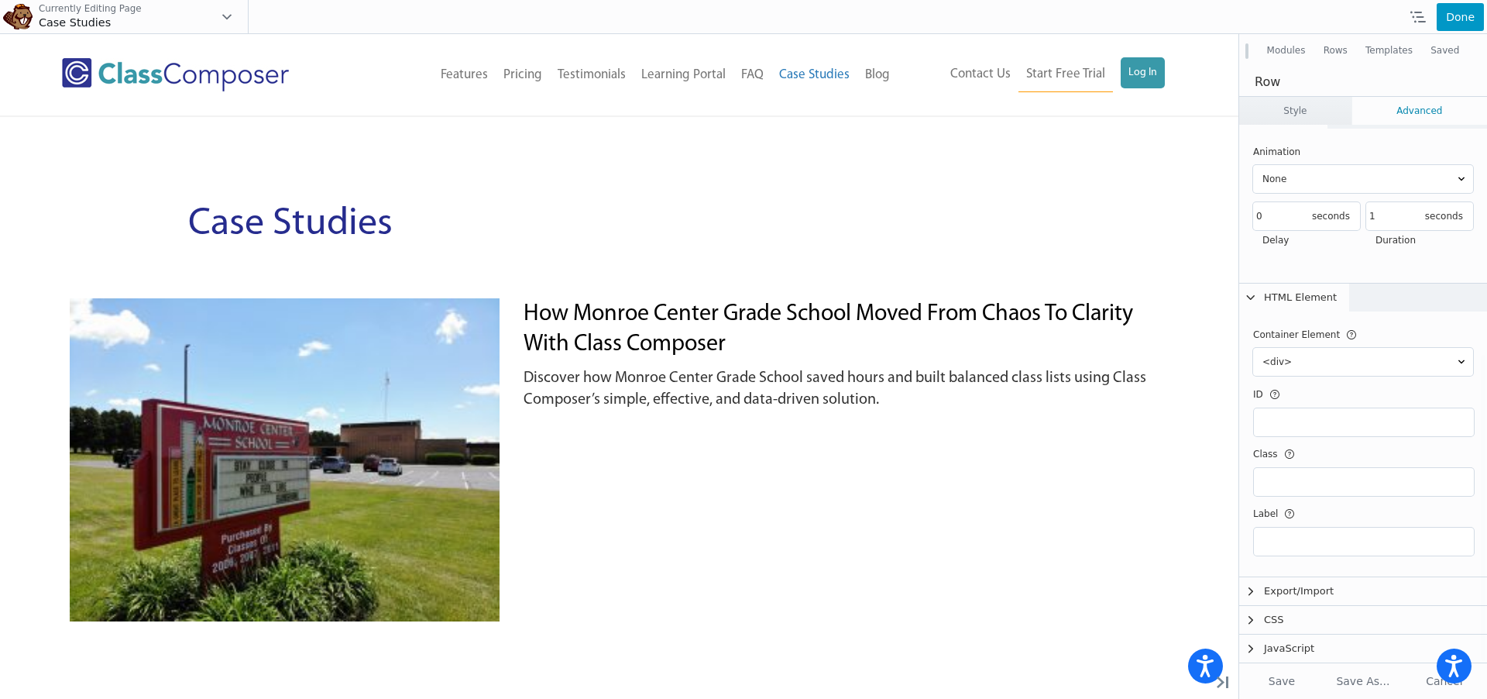
click at [1473, 22] on button "Done" at bounding box center [1460, 17] width 47 height 28
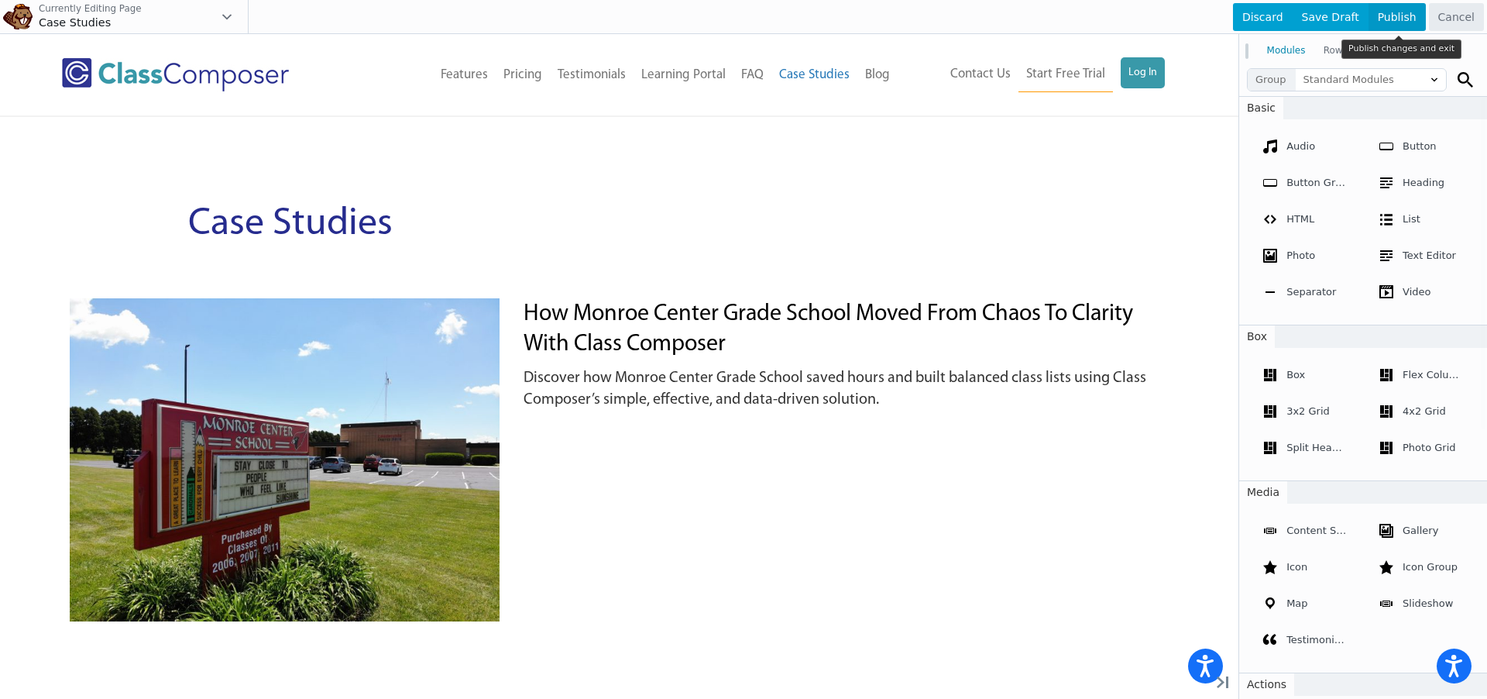
click at [1403, 19] on span "Publish" at bounding box center [1397, 17] width 57 height 28
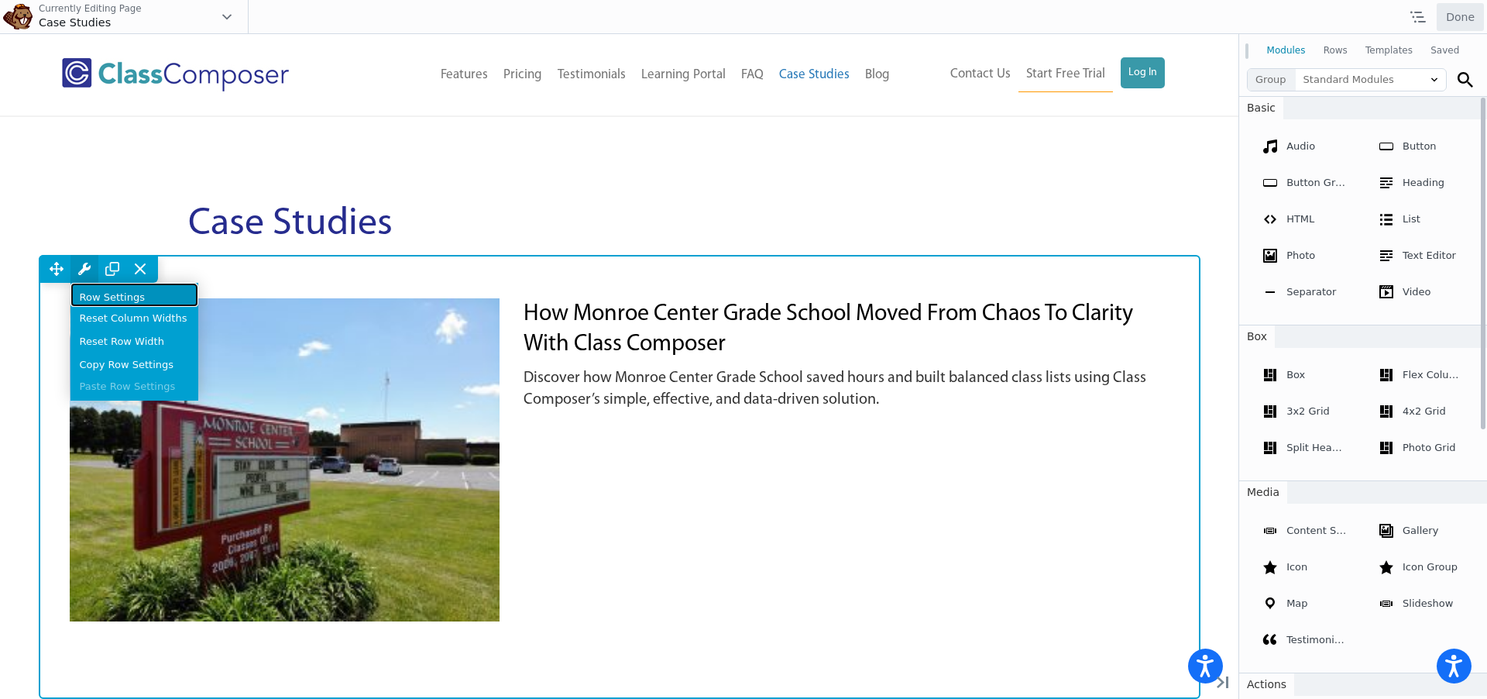
click at [93, 295] on link "Row Settings" at bounding box center [134, 295] width 128 height 24
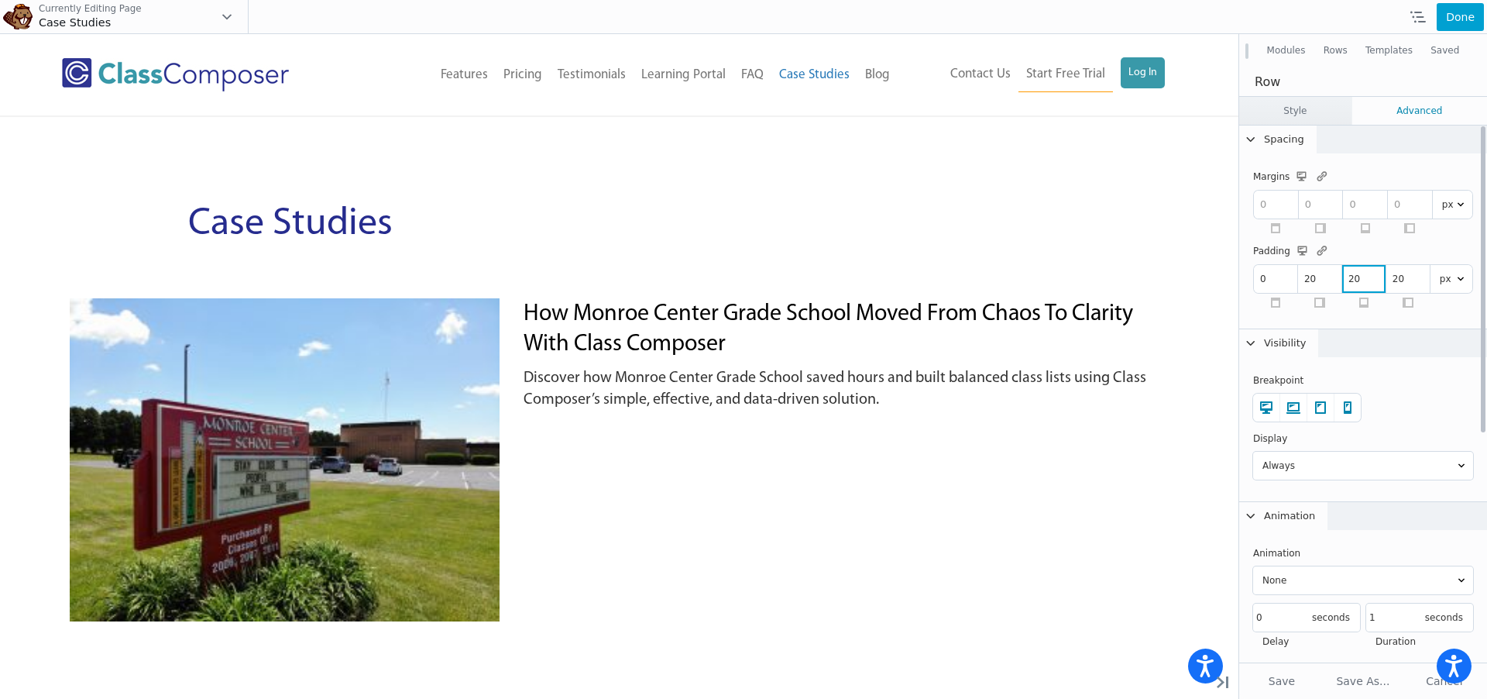
click at [1361, 278] on input "20" at bounding box center [1363, 279] width 43 height 28
click at [1352, 278] on input "20" at bounding box center [1363, 279] width 43 height 28
type input "0"
click at [1406, 118] on link "Advanced" at bounding box center [1420, 111] width 135 height 28
click at [1472, 25] on button "Done" at bounding box center [1460, 17] width 47 height 28
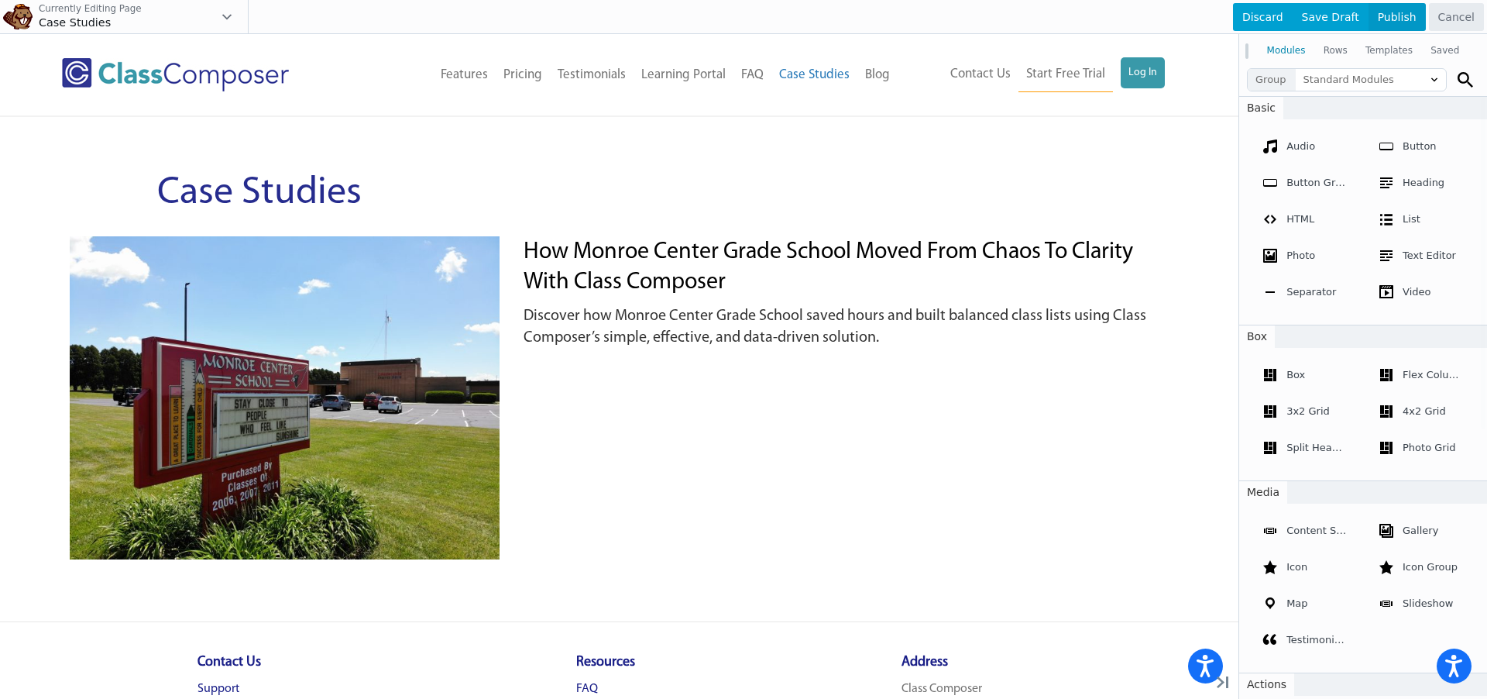
click at [1394, 17] on span "Publish" at bounding box center [1397, 17] width 57 height 28
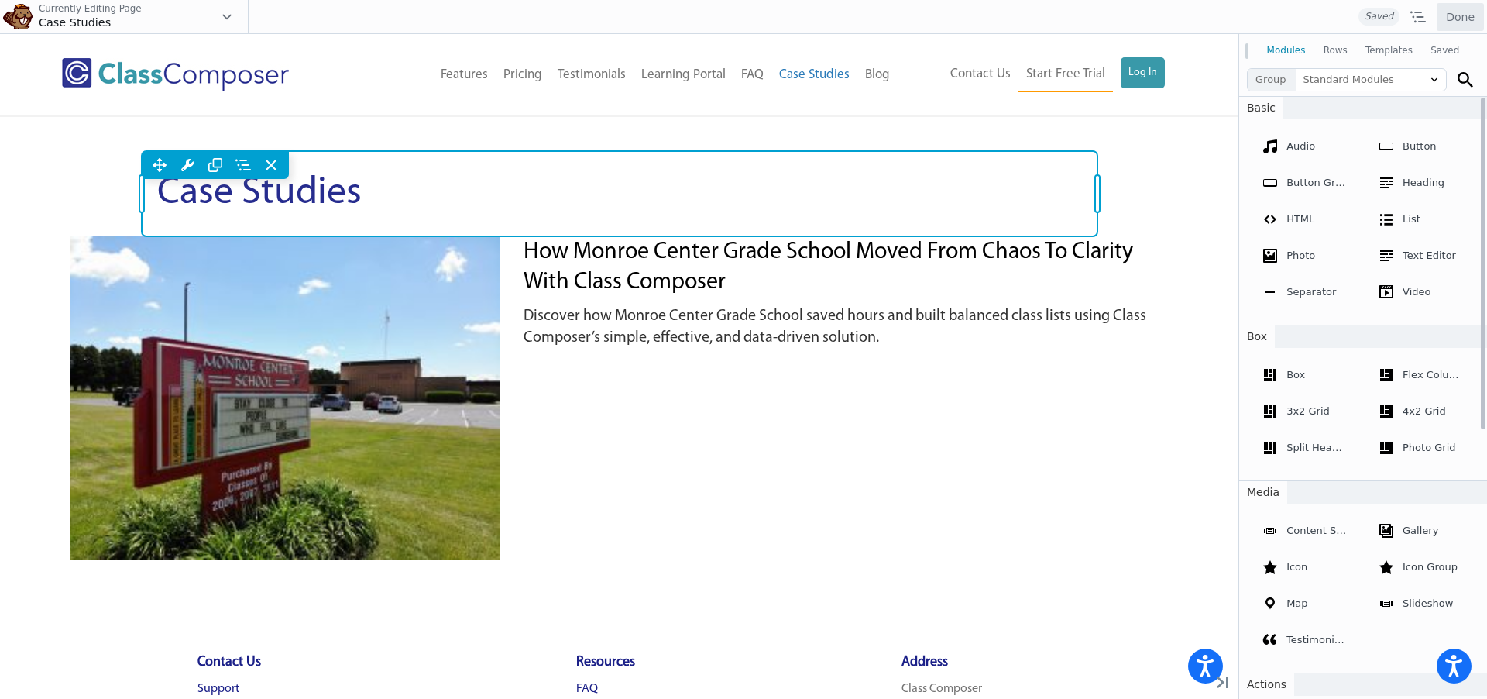
click at [448, 220] on div "Move Up Move Down Heading Settings Copy Heading Settings Paste Heading Settings…" at bounding box center [620, 193] width 956 height 85
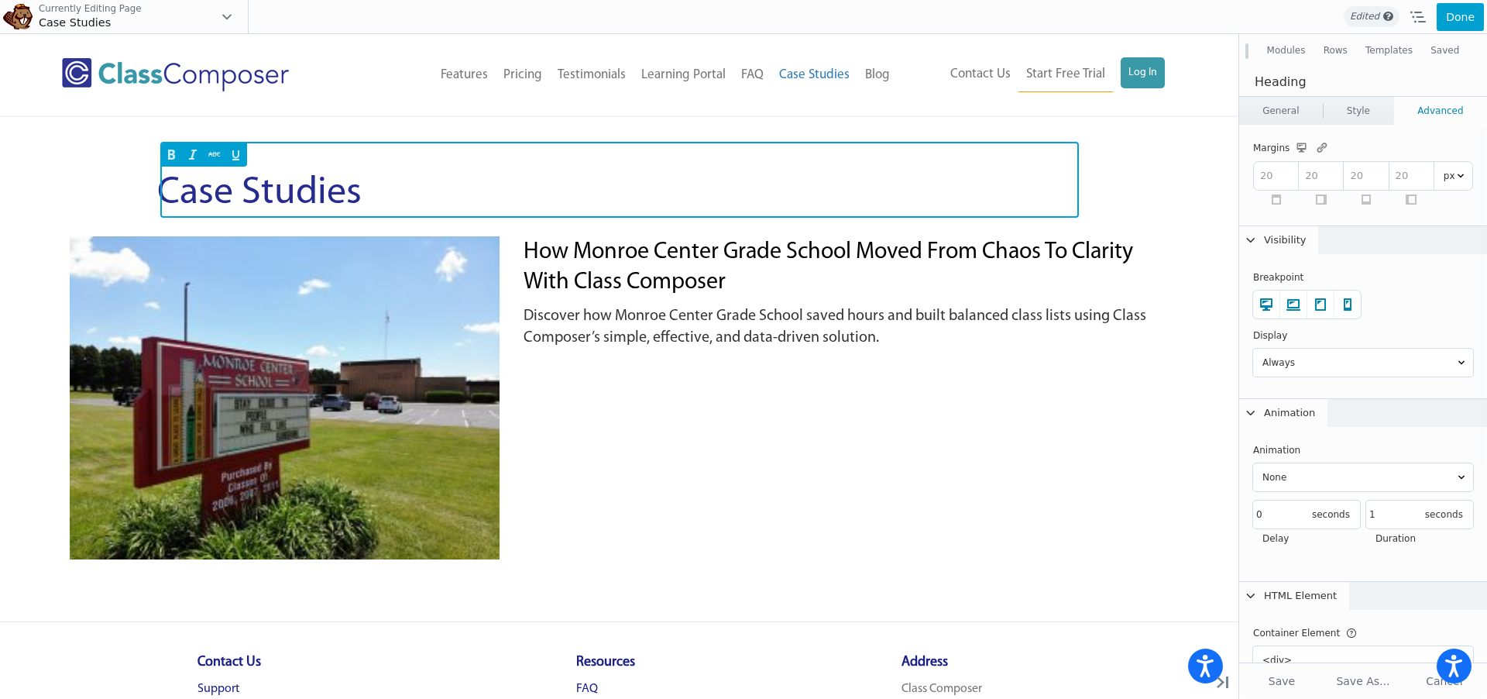
click at [533, 167] on div at bounding box center [619, 154] width 919 height 25
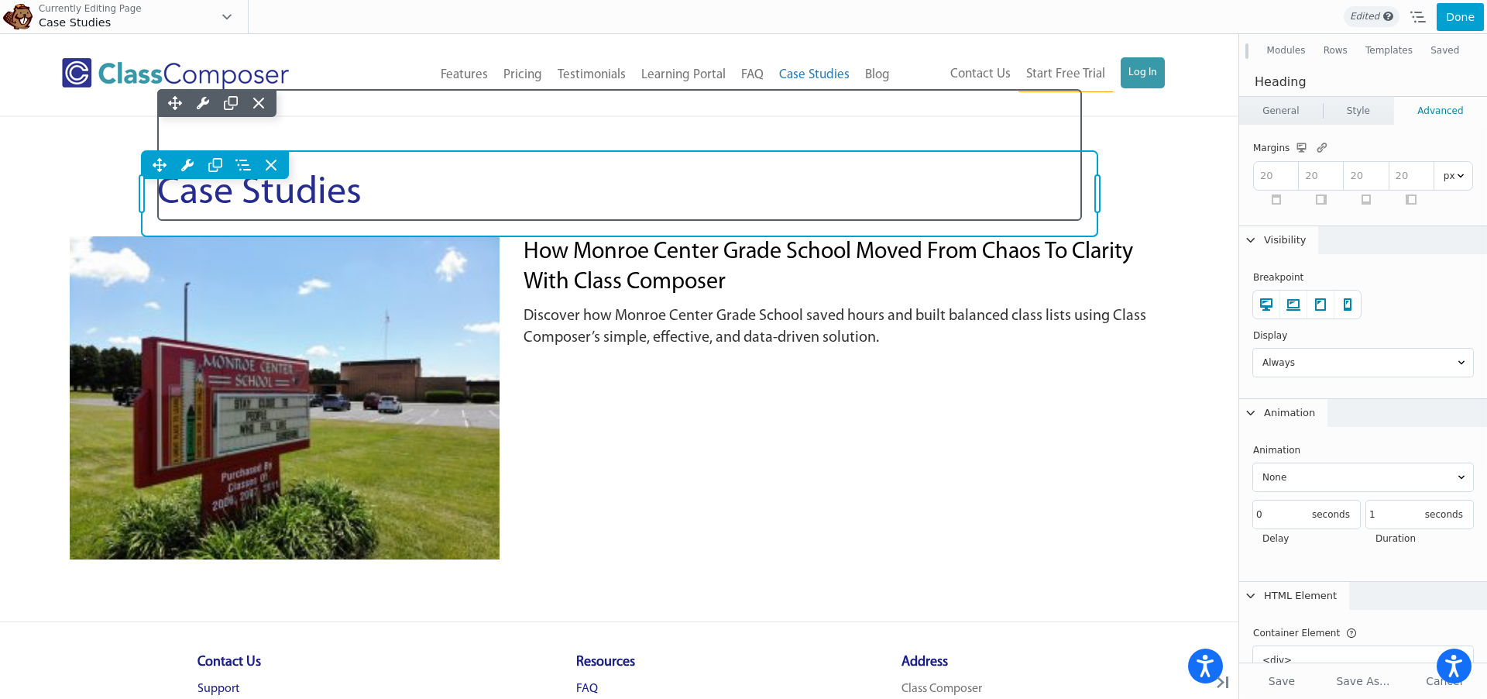
click at [414, 221] on h1 "Case Studies Move Up Move Down Heading Settings Copy Heading Settings Paste Hea…" at bounding box center [619, 194] width 925 height 54
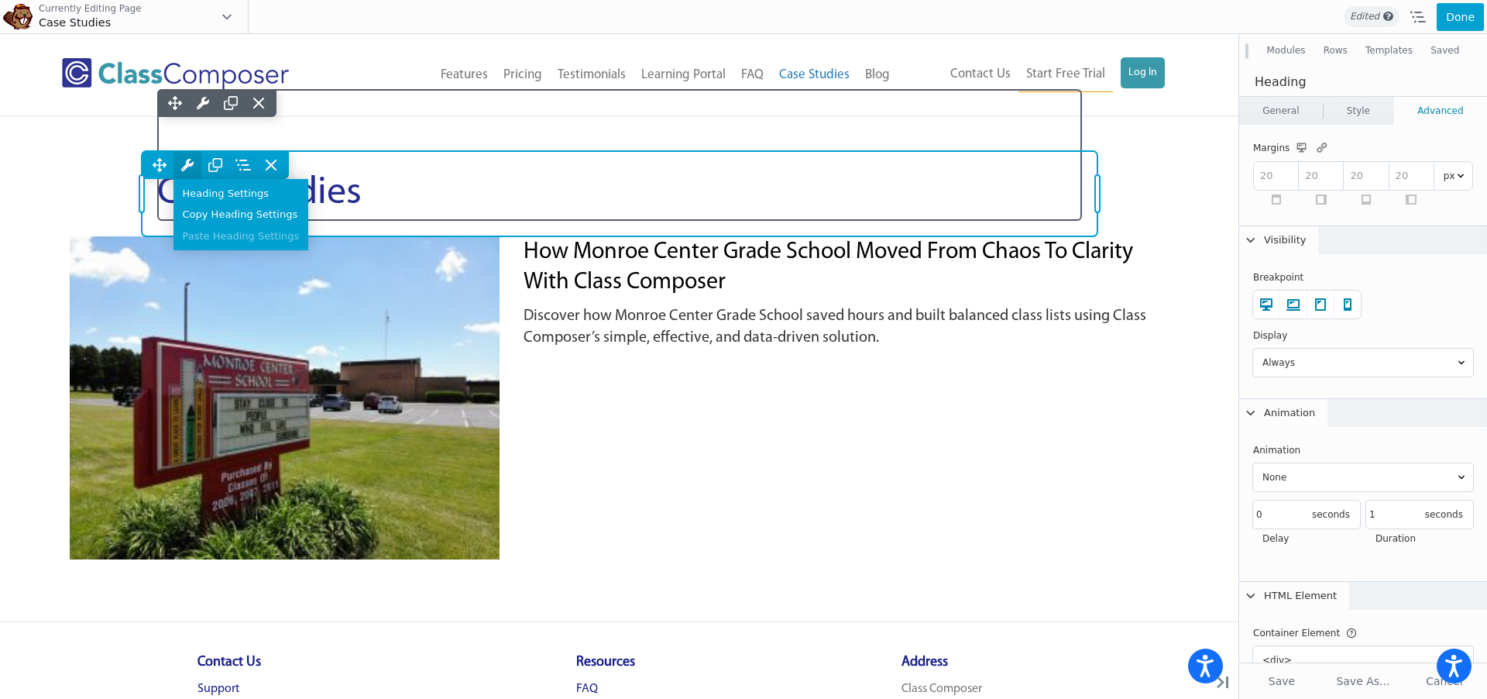
click at [194, 171] on icon at bounding box center [187, 165] width 12 height 12
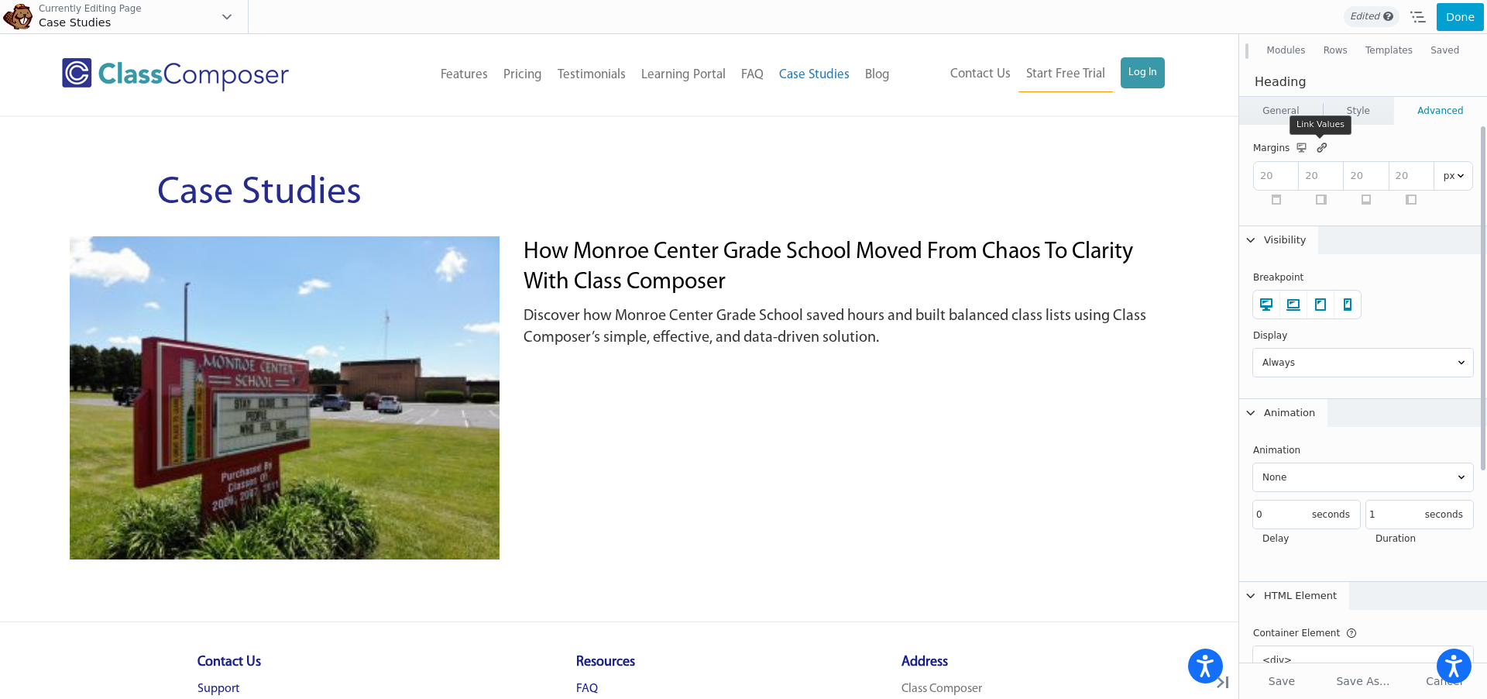
click at [1325, 147] on icon at bounding box center [1321, 148] width 15 height 14
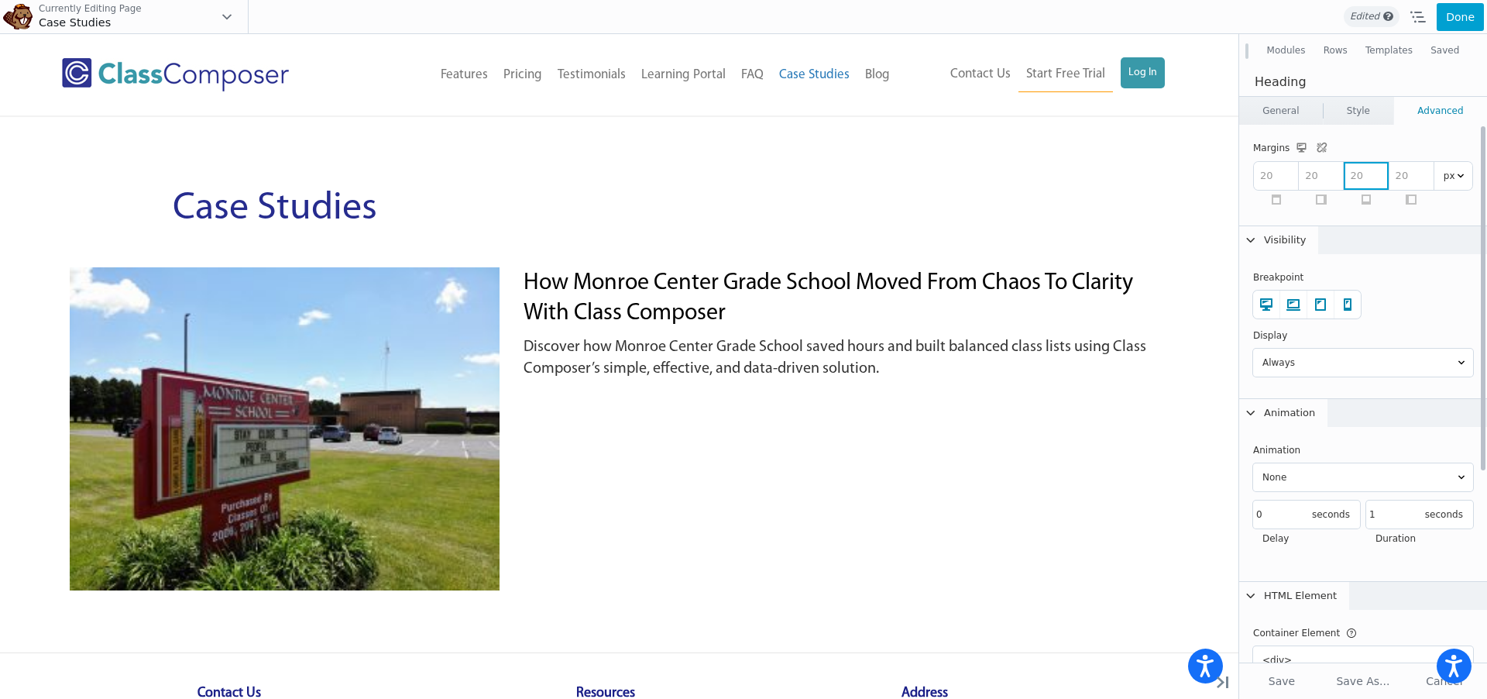
click at [1362, 178] on input "number" at bounding box center [1367, 176] width 44 height 28
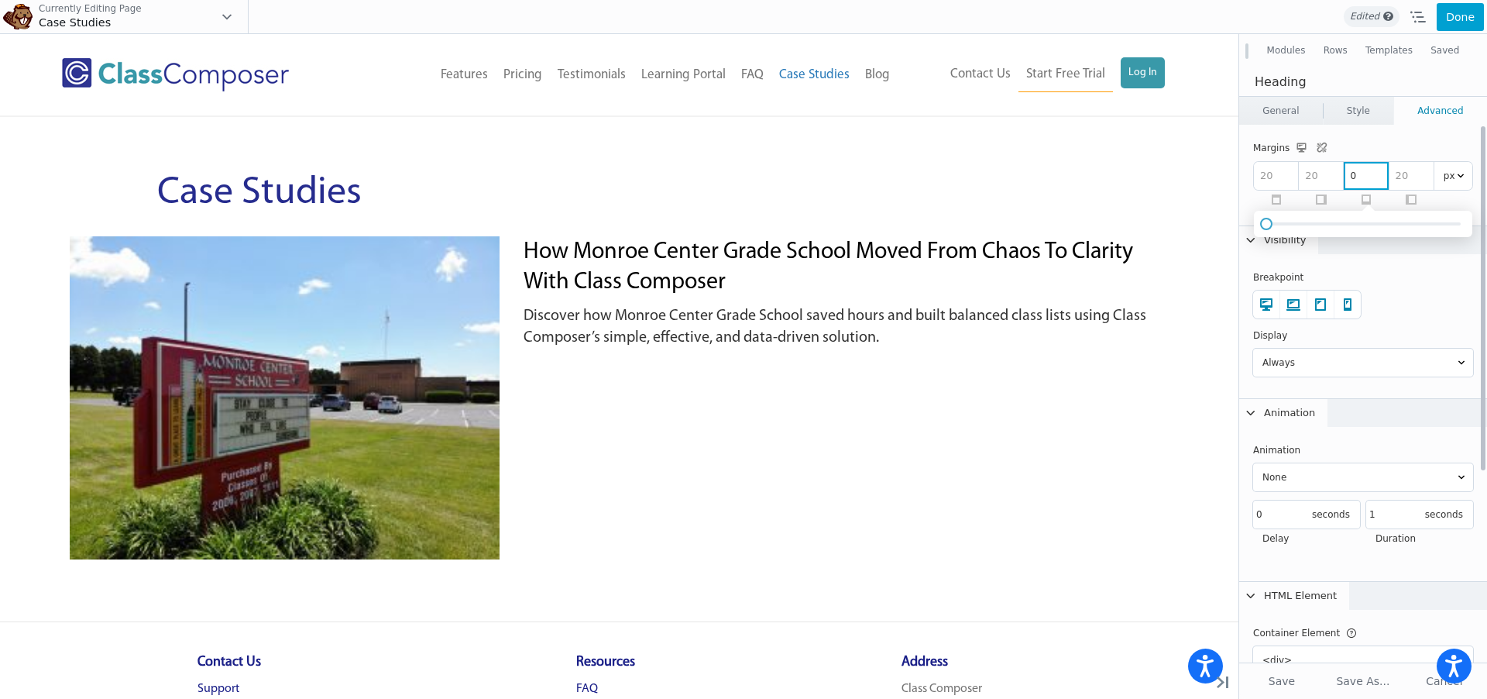
type input "0"
click at [1284, 178] on input "number" at bounding box center [1276, 176] width 44 height 28
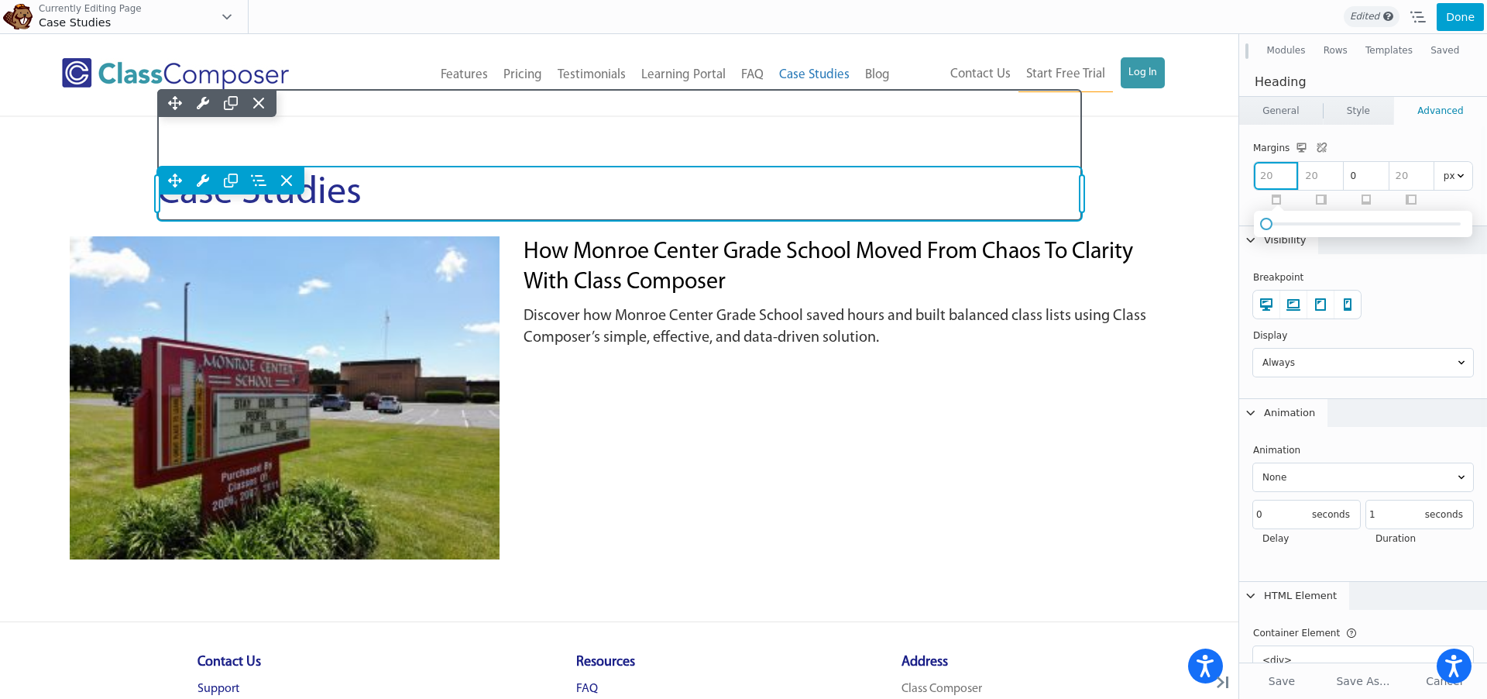
click at [449, 210] on div "Move Up Move Down Heading Settings Copy Heading Settings Paste Heading Settings…" at bounding box center [619, 194] width 925 height 54
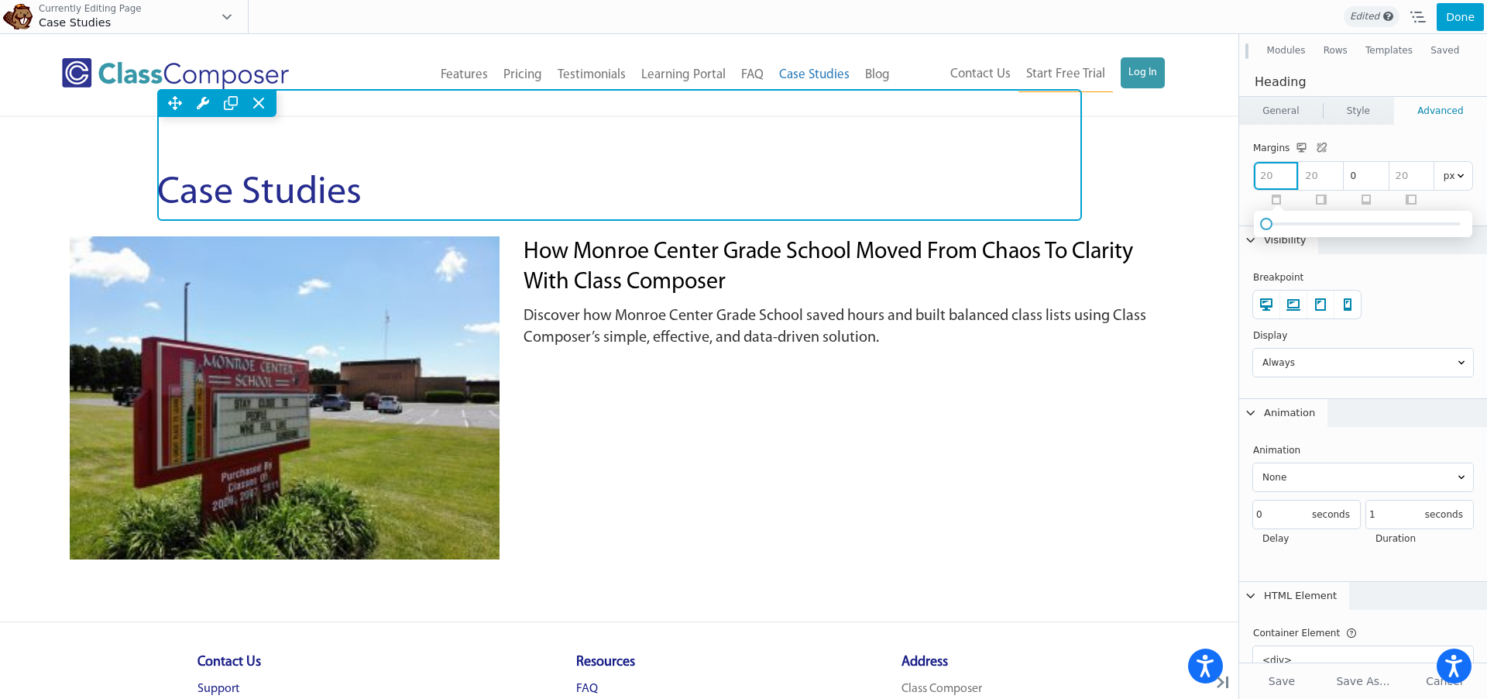
click at [438, 221] on div "Move Up Move Down Row Settings Reset Column Widths Reset Row Width Copy Row Set…" at bounding box center [619, 155] width 925 height 132
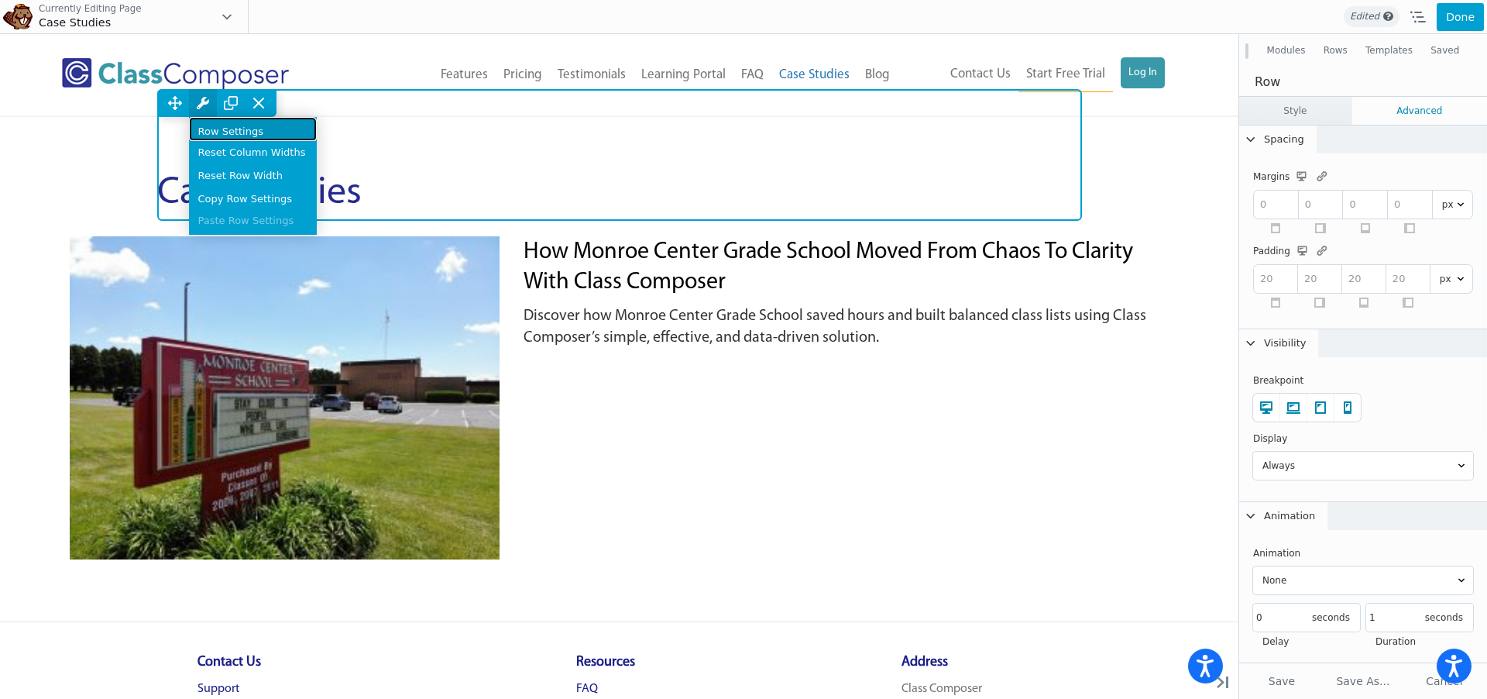
click at [205, 125] on link "Row Settings" at bounding box center [253, 129] width 128 height 24
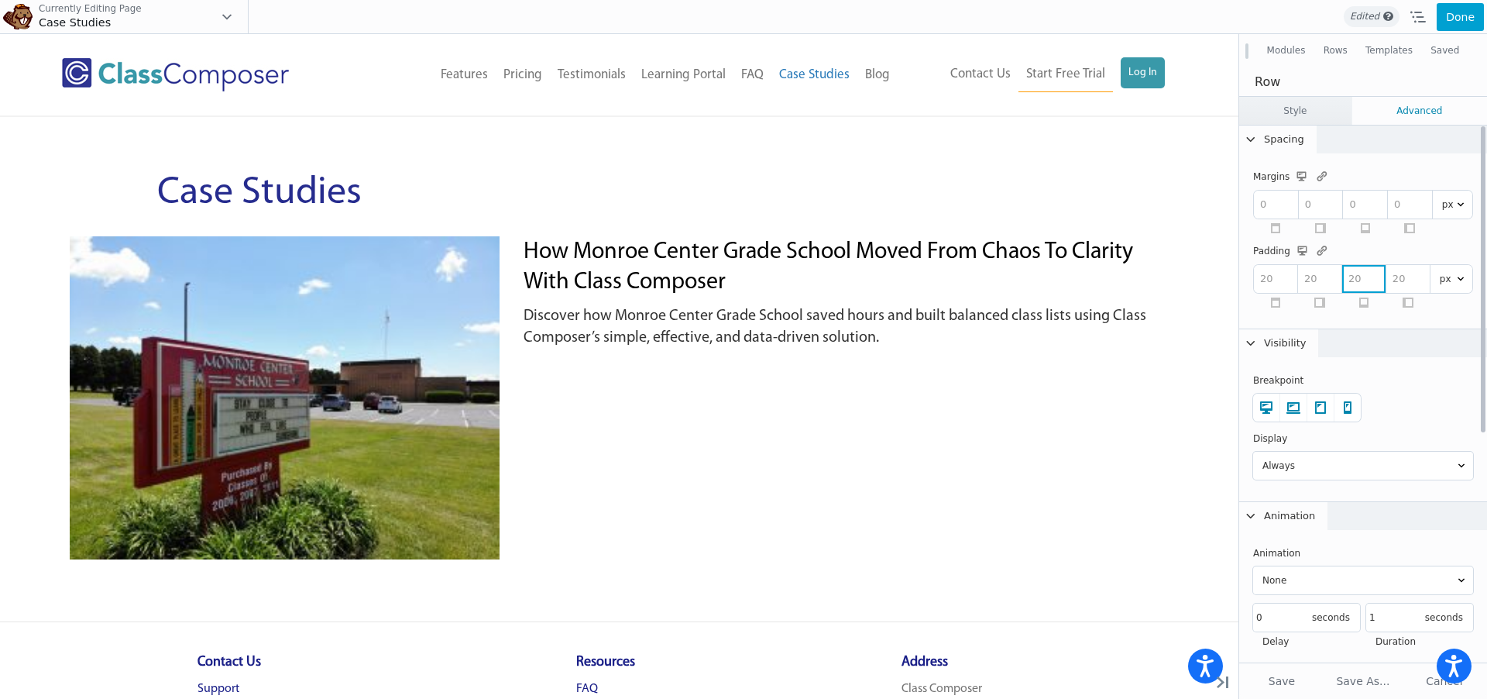
click at [1356, 284] on input "number" at bounding box center [1363, 279] width 43 height 28
click at [1318, 249] on icon at bounding box center [1322, 251] width 15 height 14
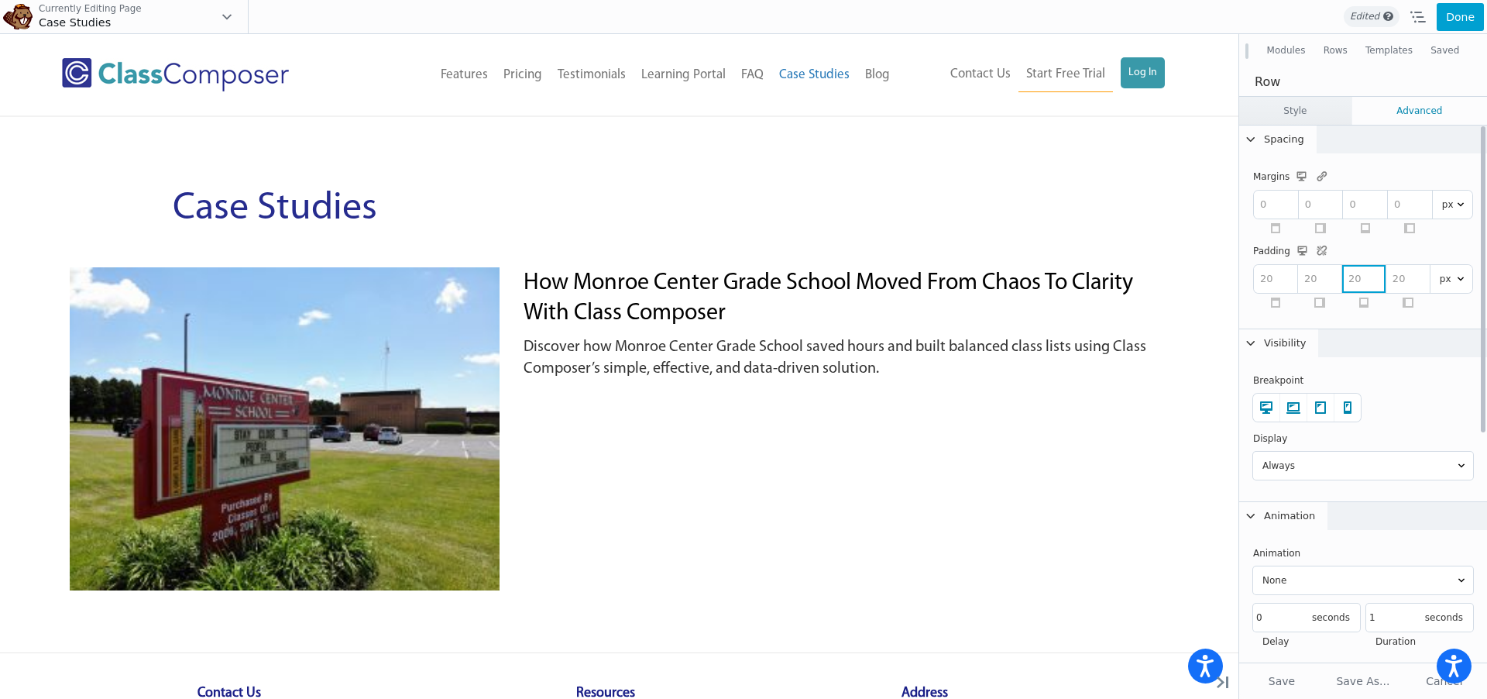
click at [1363, 285] on input "number" at bounding box center [1363, 279] width 43 height 28
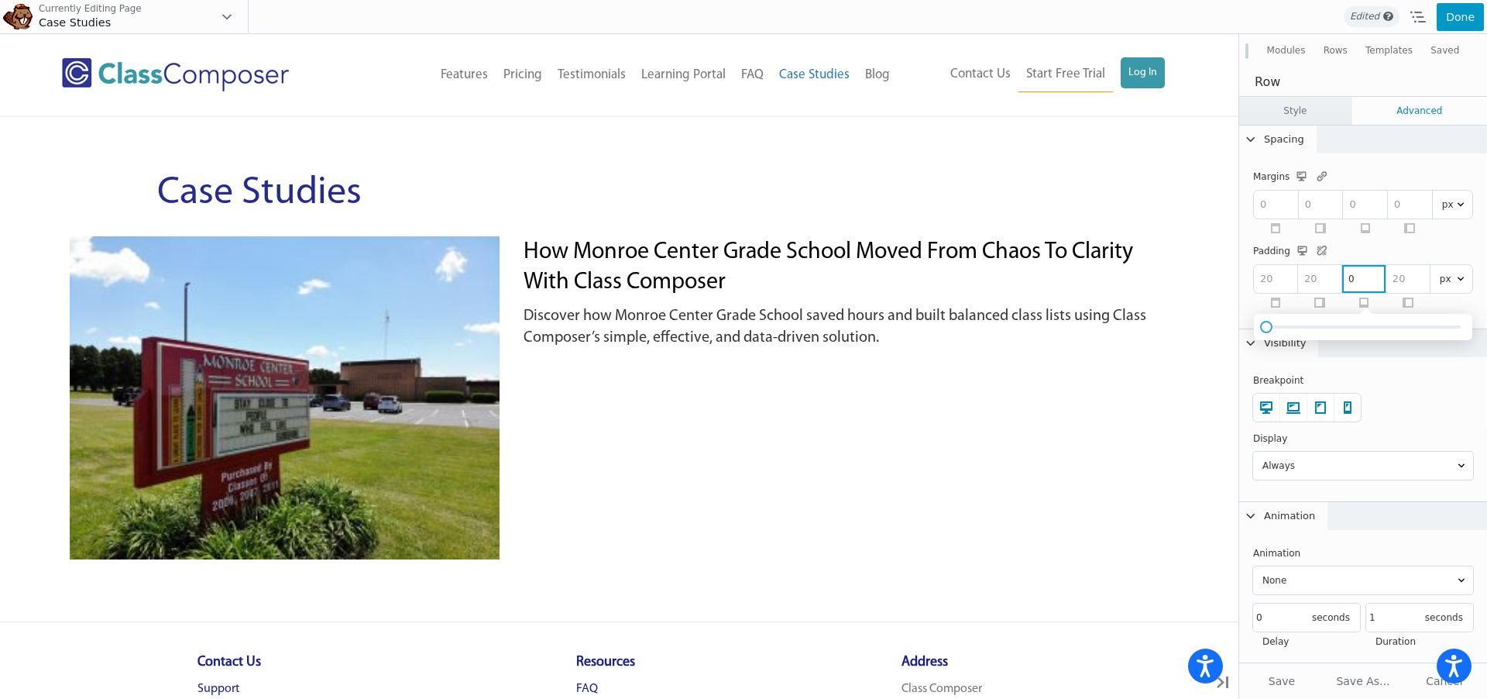
type input "0"
click at [1464, 18] on button "Done" at bounding box center [1460, 17] width 47 height 28
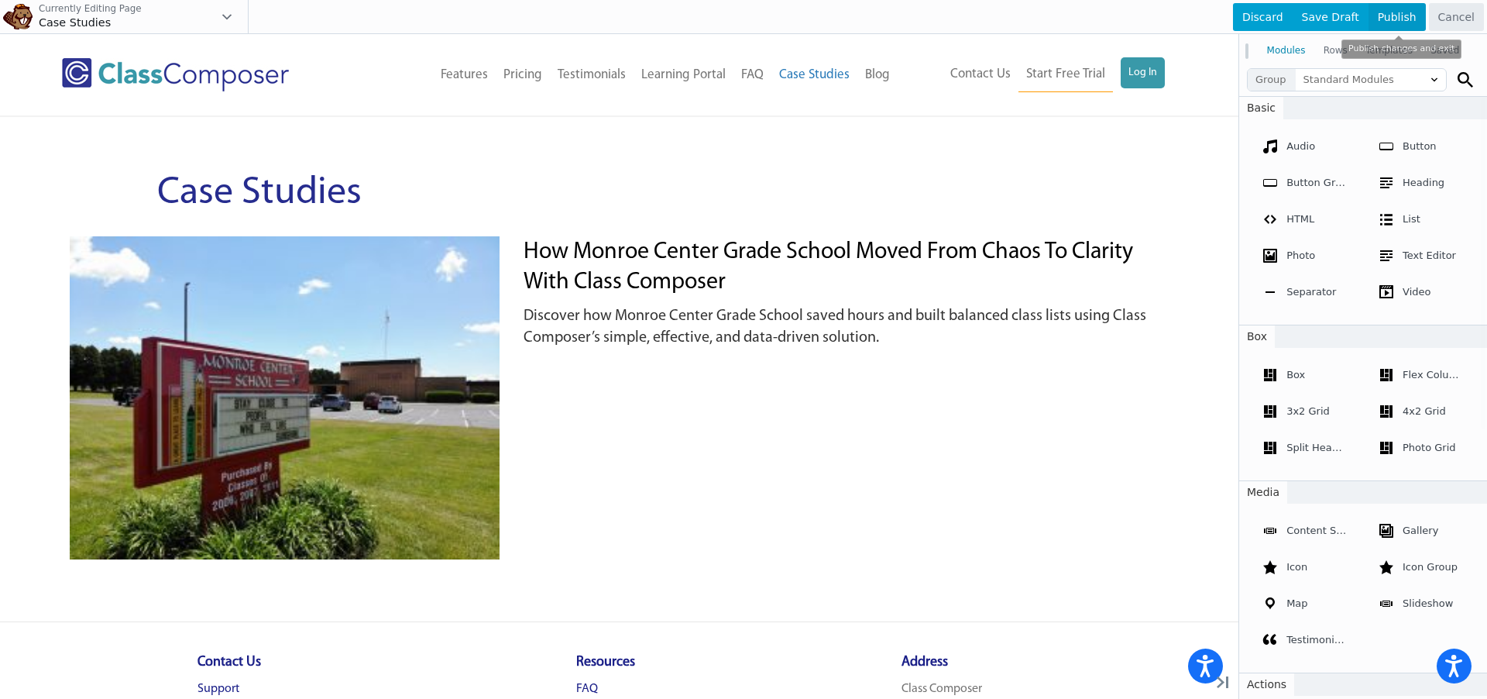
click at [1394, 16] on span "Publish" at bounding box center [1397, 17] width 57 height 28
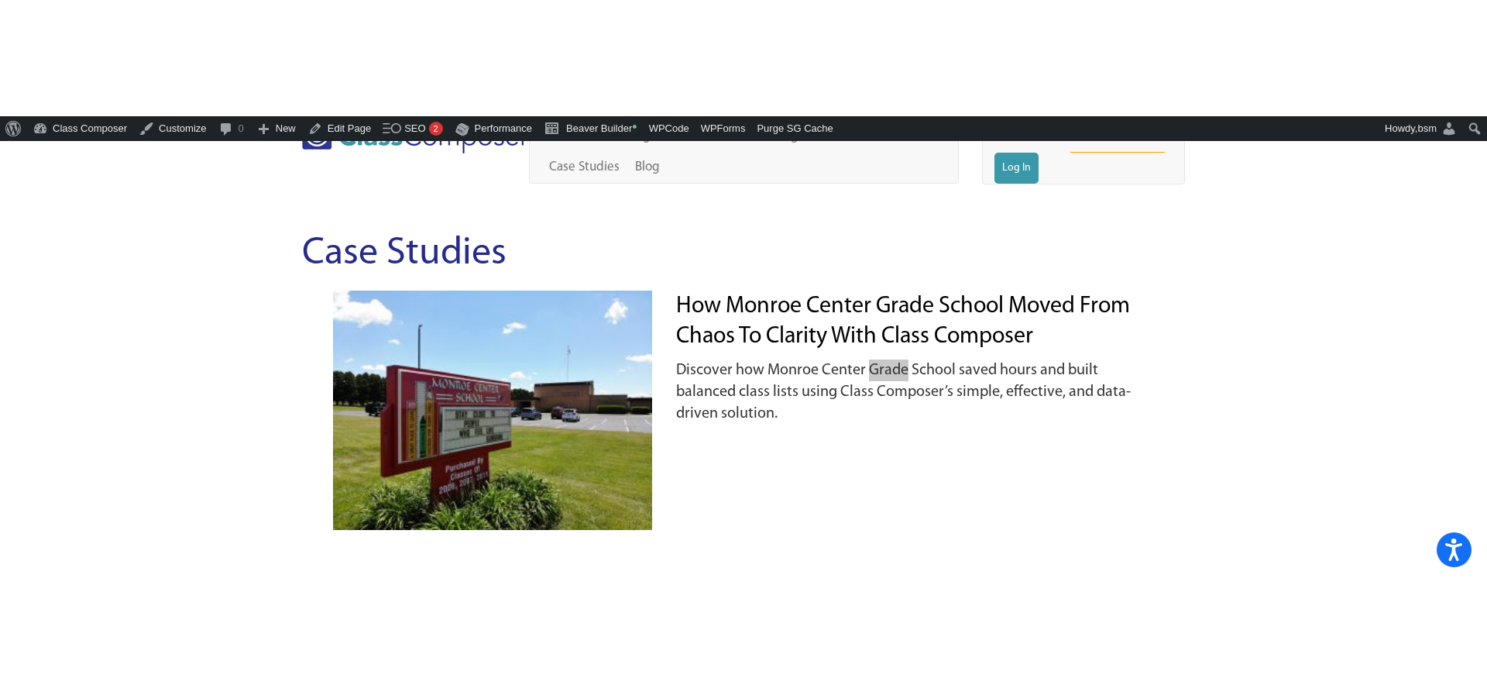
scroll to position [37, 0]
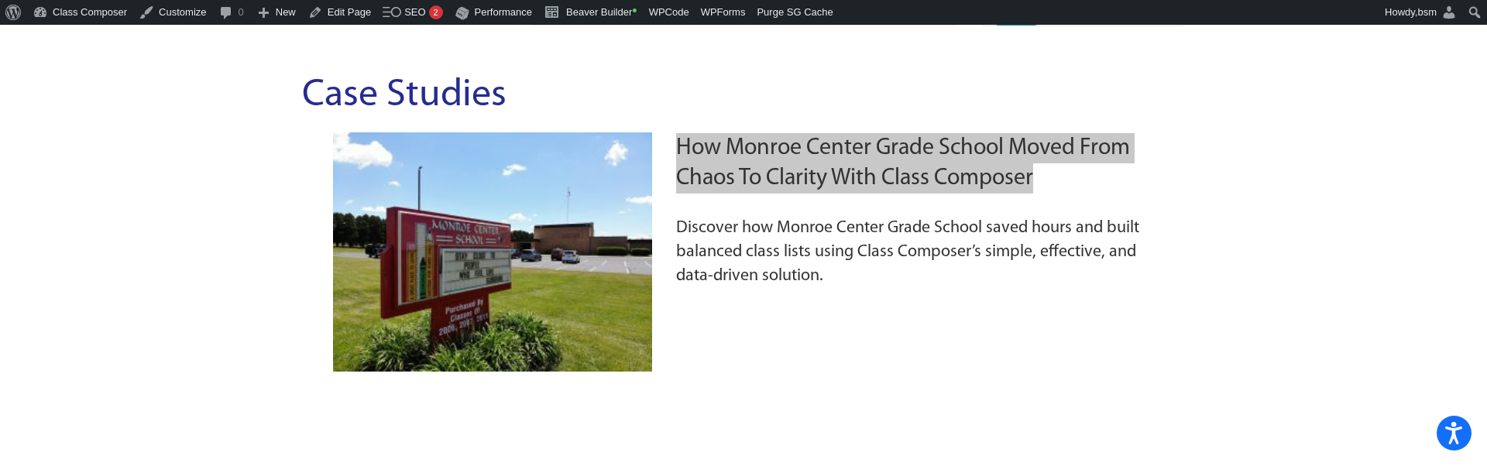
scroll to position [57, 0]
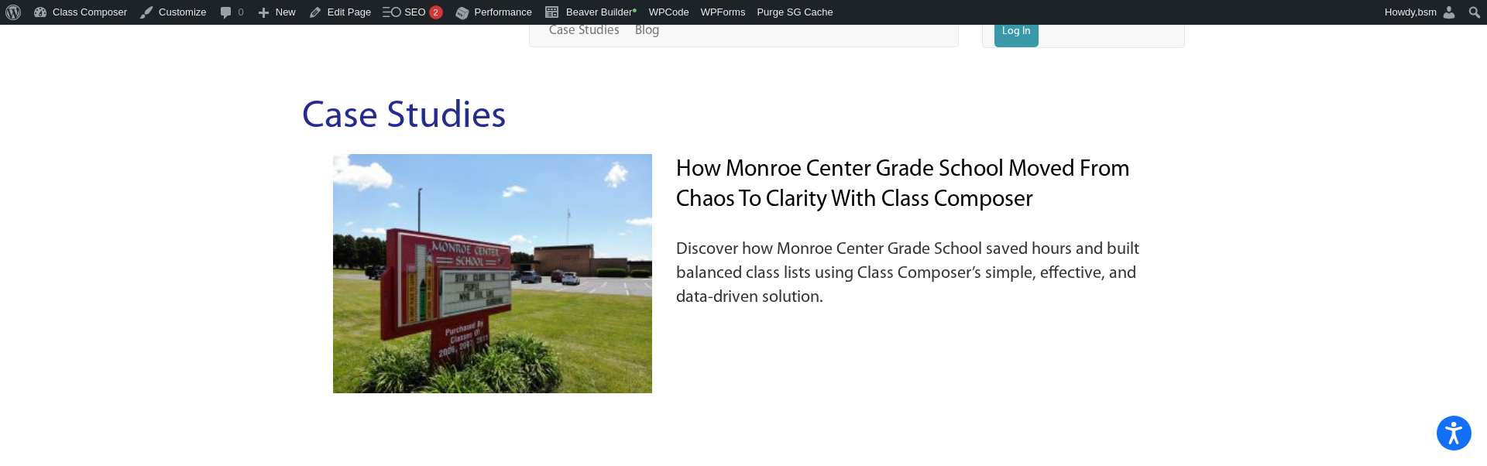
click at [799, 268] on p "Discover how Monroe Center Grade School saved hours and built balanced class li…" at bounding box center [914, 266] width 477 height 87
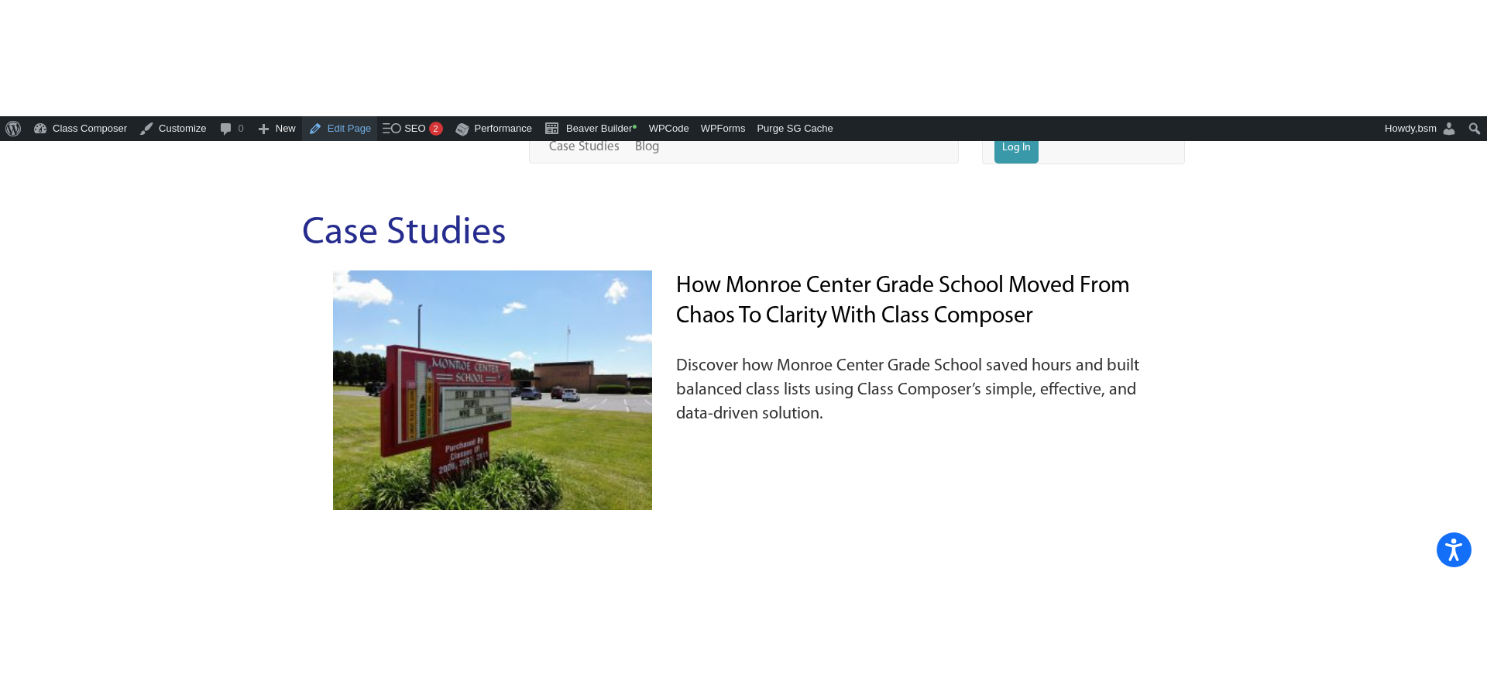
scroll to position [64, 0]
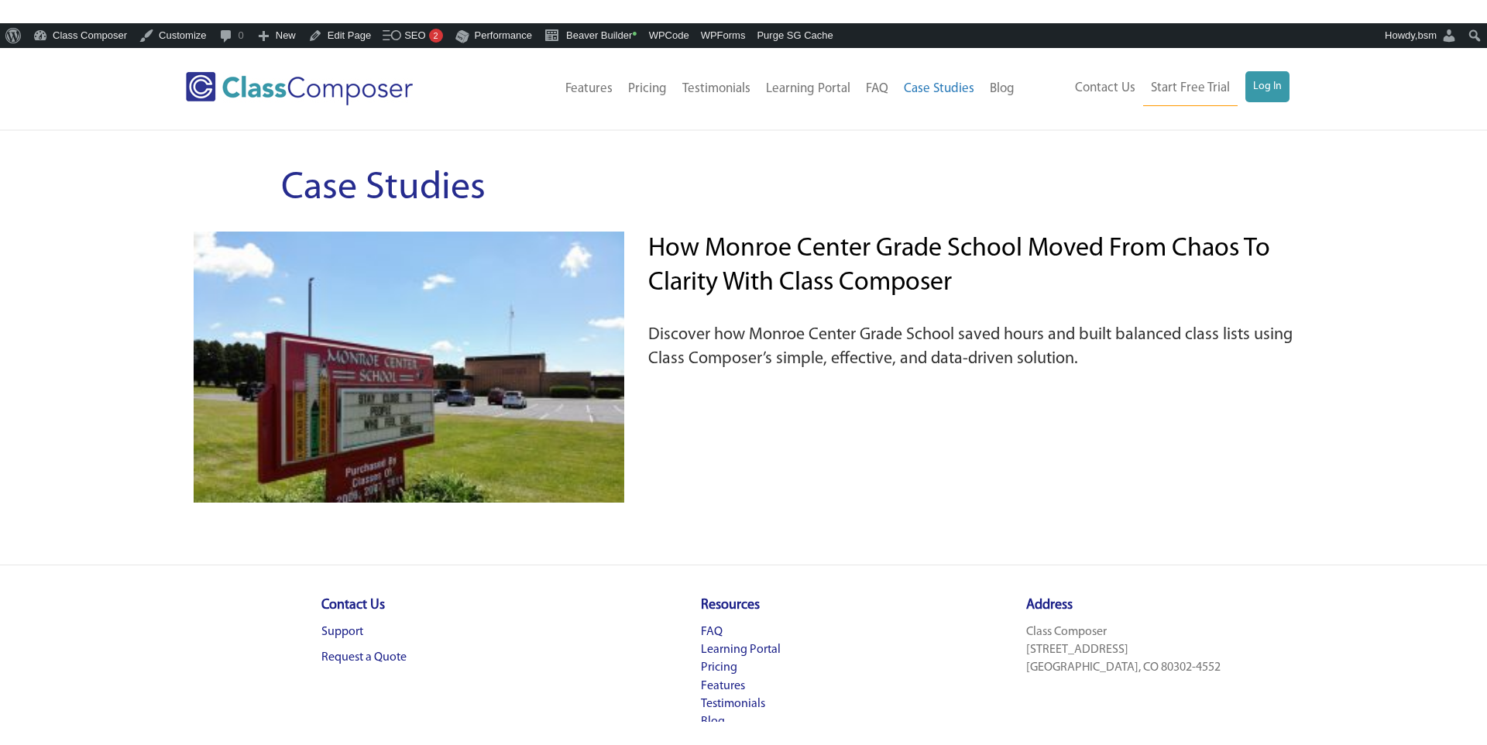
scroll to position [64, 0]
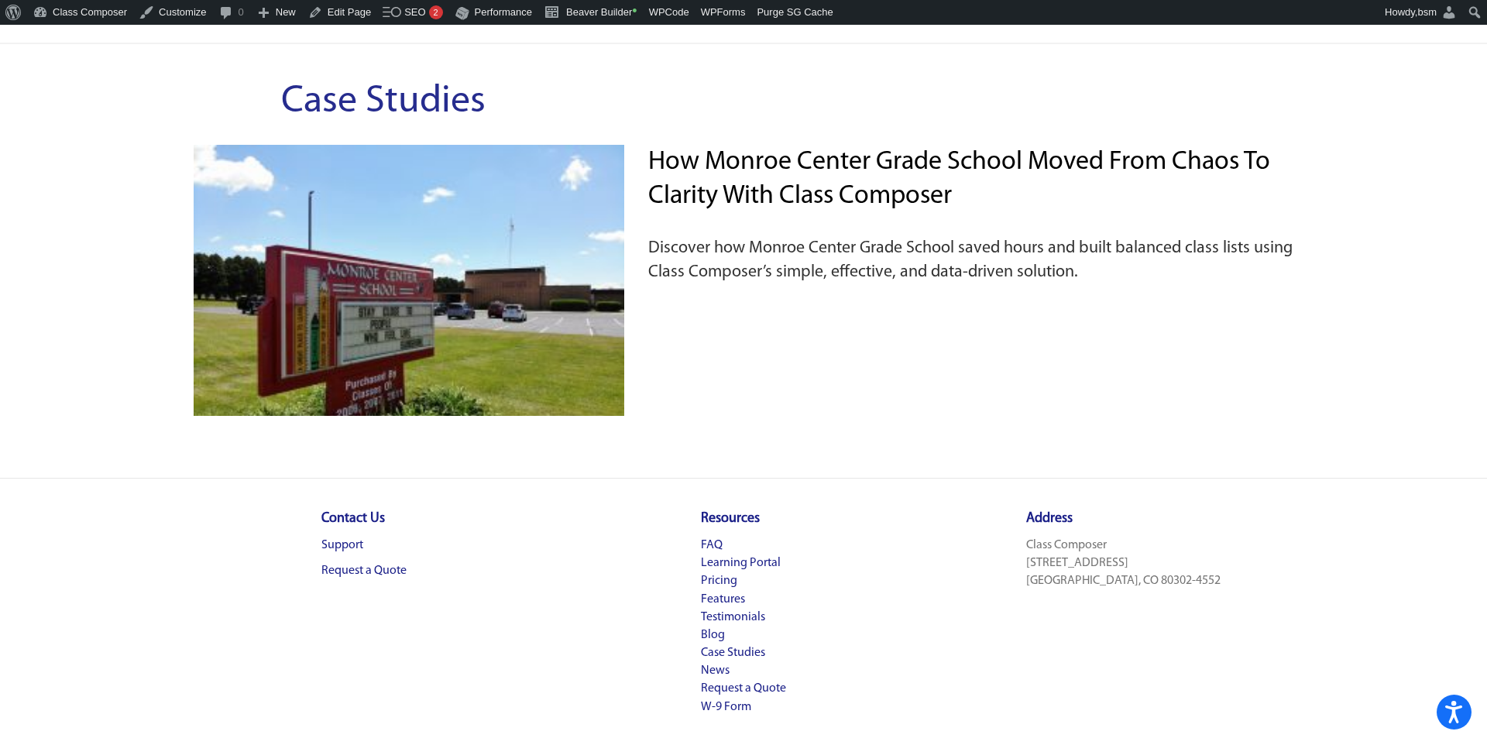
click at [1265, 342] on div "How Monroe Center Grade School Moved from Chaos to Clarity with Class Composer …" at bounding box center [971, 280] width 646 height 271
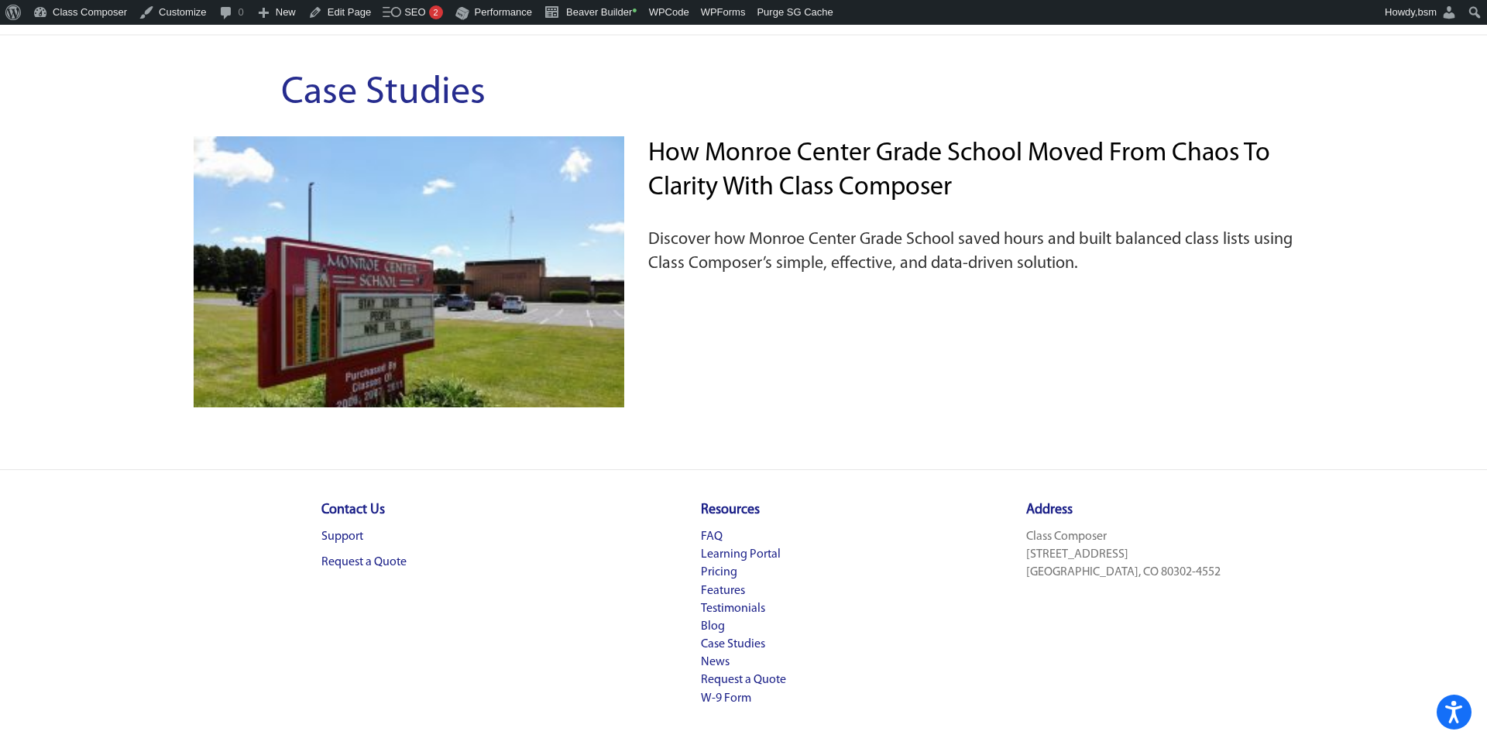
scroll to position [76, 0]
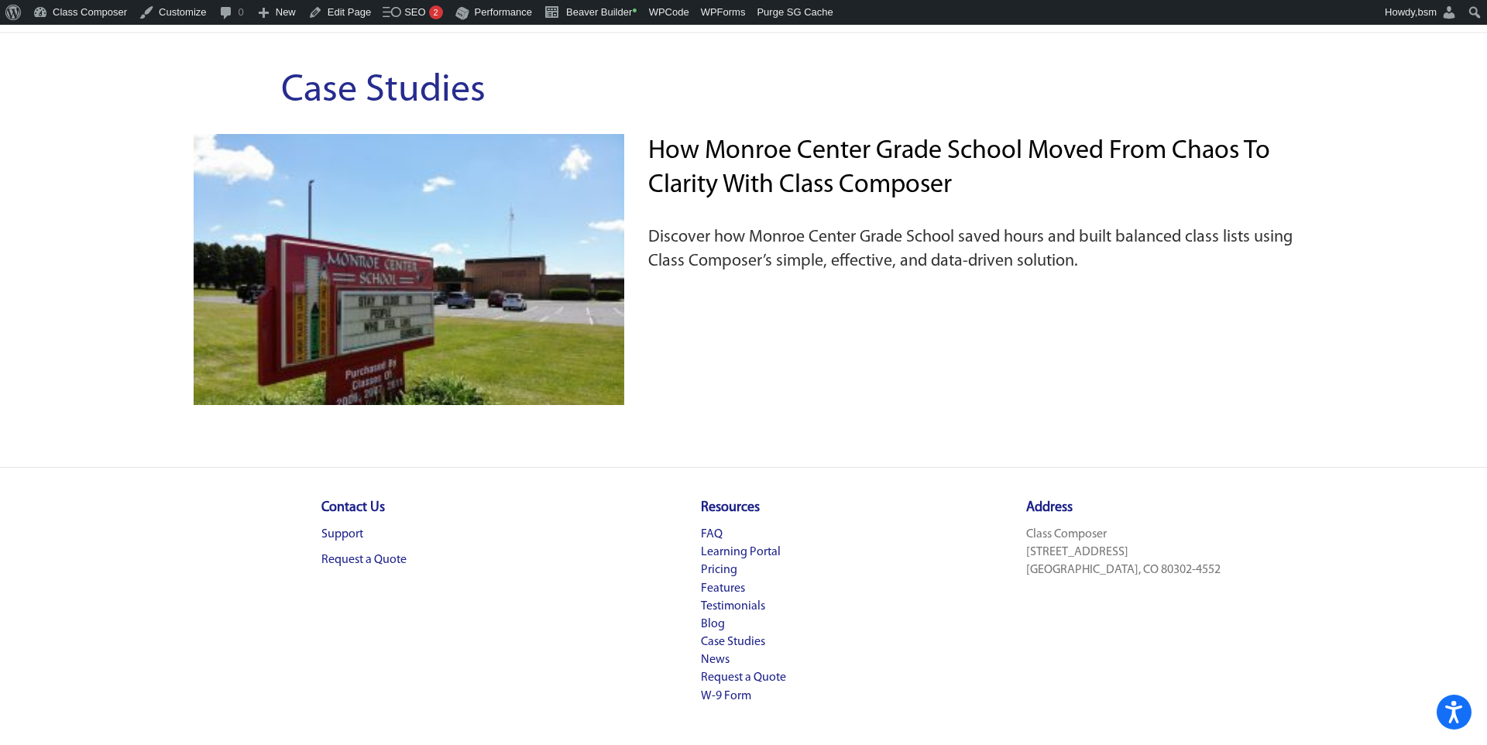
click at [209, 429] on div "How Monroe Center Grade School Moved from Chaos to Clarity with Class Composer …" at bounding box center [743, 293] width 1123 height 318
